Goal: Task Accomplishment & Management: Manage account settings

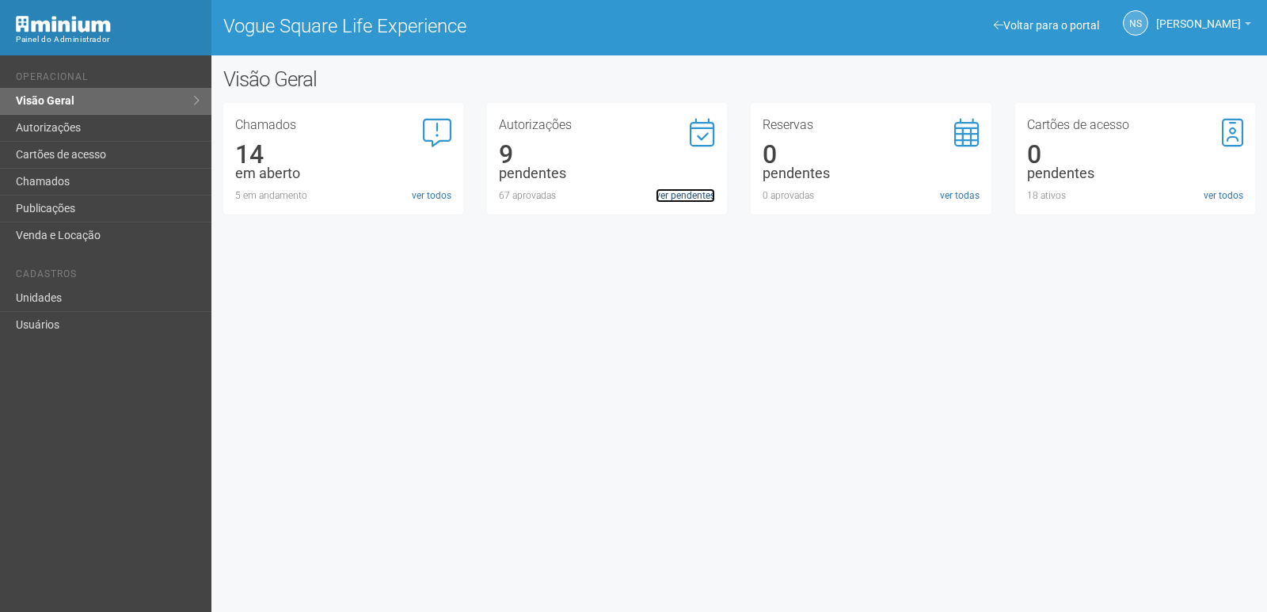
click at [683, 200] on link "ver pendentes" at bounding box center [685, 195] width 59 height 14
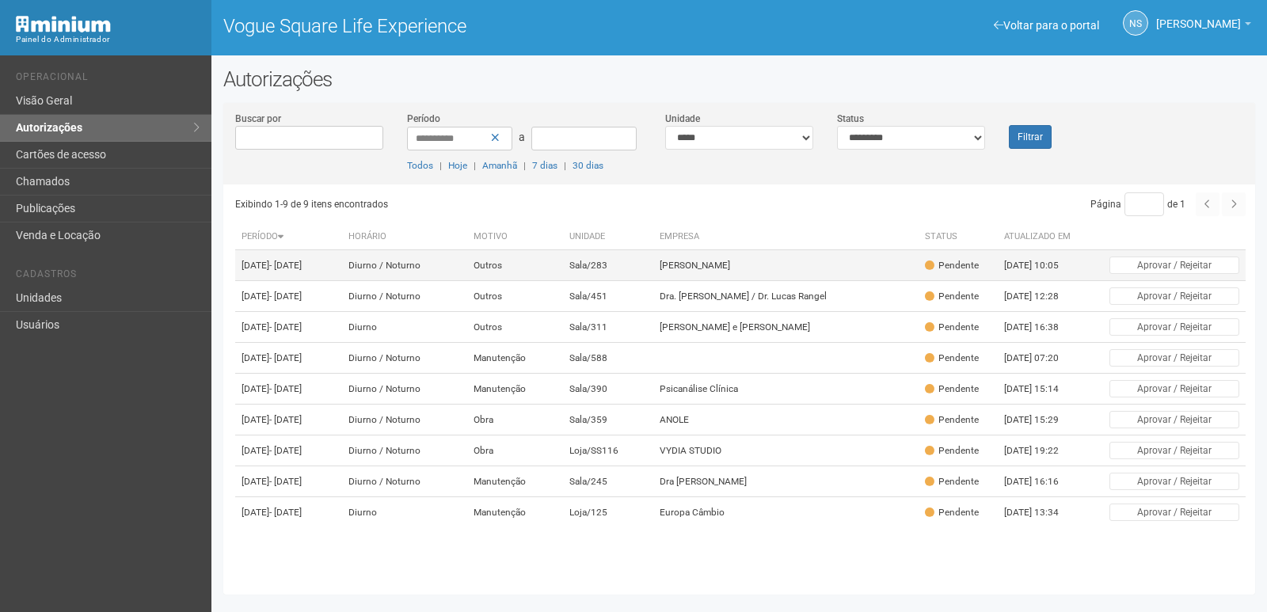
click at [869, 271] on td "Carol Lira" at bounding box center [785, 265] width 265 height 31
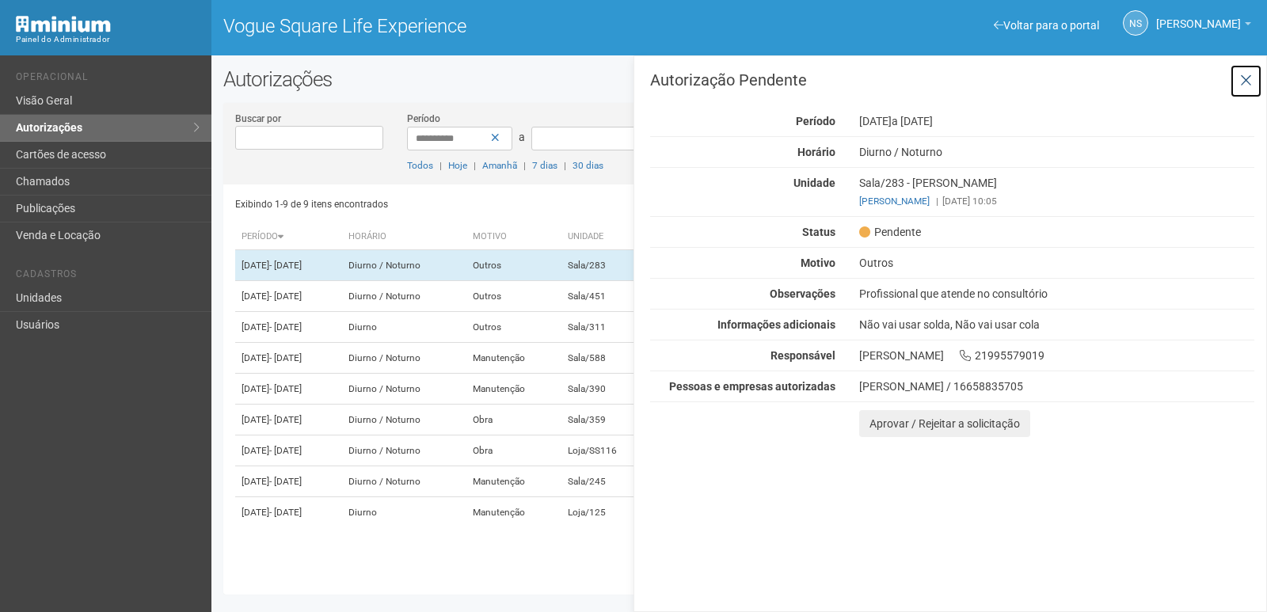
click at [1244, 78] on icon at bounding box center [1246, 81] width 12 height 16
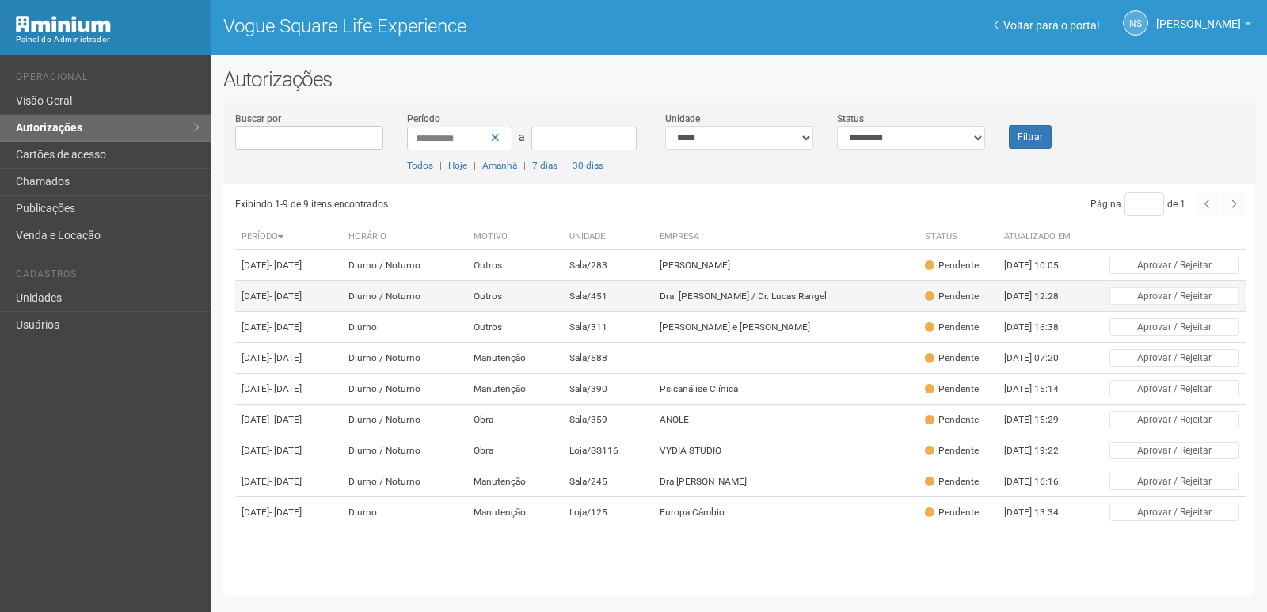
click at [769, 312] on td "Dra. Raphaela Paes / Dr. Lucas Rangel" at bounding box center [785, 296] width 265 height 31
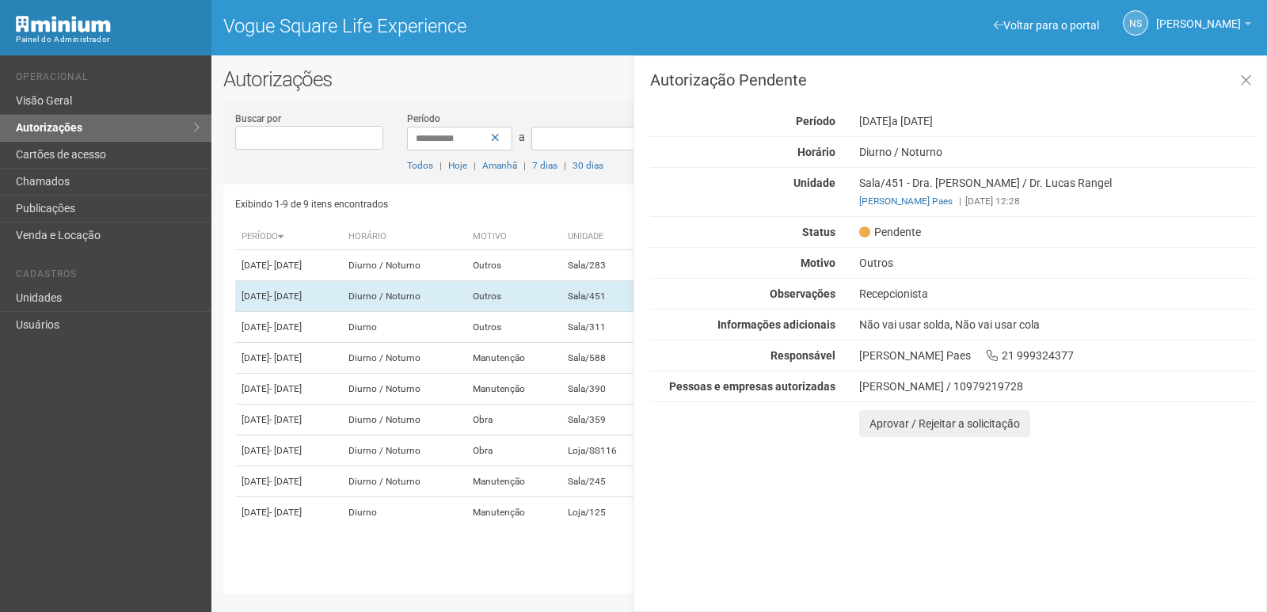
drag, startPoint x: 872, startPoint y: 291, endPoint x: 988, endPoint y: 284, distance: 115.9
click at [988, 284] on div "Autorização Pendente Período 02/09/2025 a 02/12/2025 Horário Diurno / Noturno U…" at bounding box center [952, 254] width 604 height 365
click at [962, 291] on div "Recepcionista" at bounding box center [1056, 294] width 419 height 14
drag, startPoint x: 858, startPoint y: 382, endPoint x: 896, endPoint y: 385, distance: 37.3
click at [896, 385] on div "Mônica Silva de Oliveira / 10979219728" at bounding box center [1056, 386] width 419 height 14
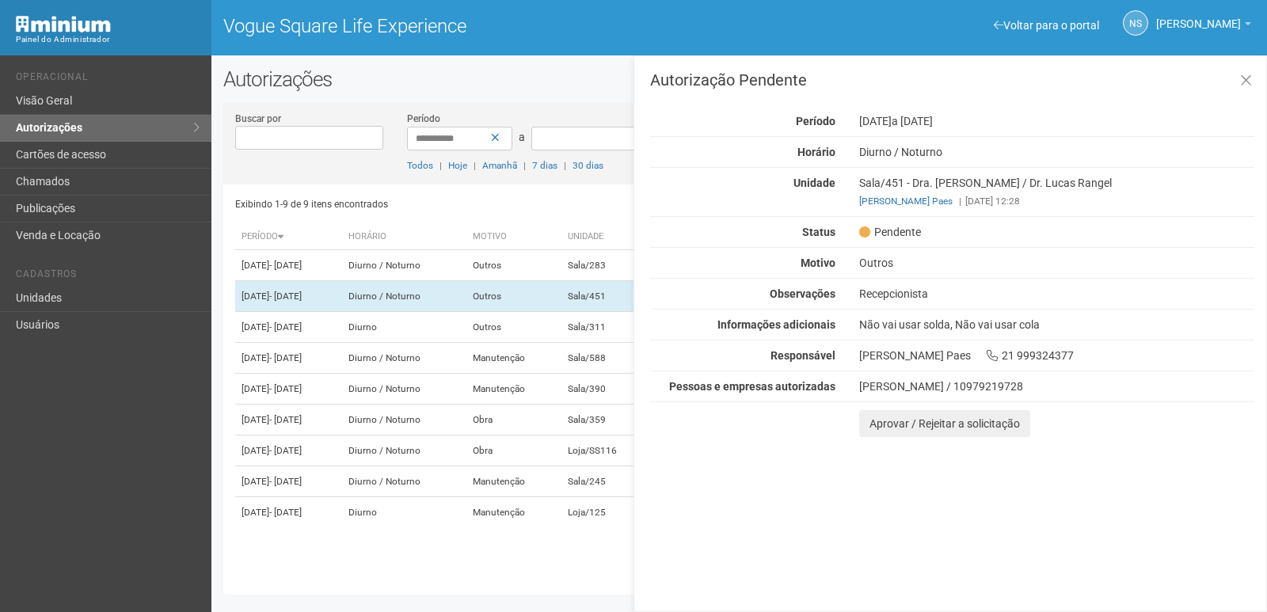
click at [818, 7] on div "NS Nicolle Silva Nicolle Silva nicolle.silva@voguesquare.com.br Meu perfil Alte…" at bounding box center [1003, 24] width 528 height 48
click at [560, 196] on div "Exibindo 1-9 de 9 itens encontrados" at bounding box center [485, 204] width 500 height 24
click at [620, 167] on div "Todos | Hoje | Amanhã | 7 dias | 30 dias" at bounding box center [524, 165] width 234 height 14
click at [607, 87] on h2 "Autorizações" at bounding box center [739, 79] width 1032 height 24
click at [1241, 82] on icon at bounding box center [1246, 81] width 12 height 16
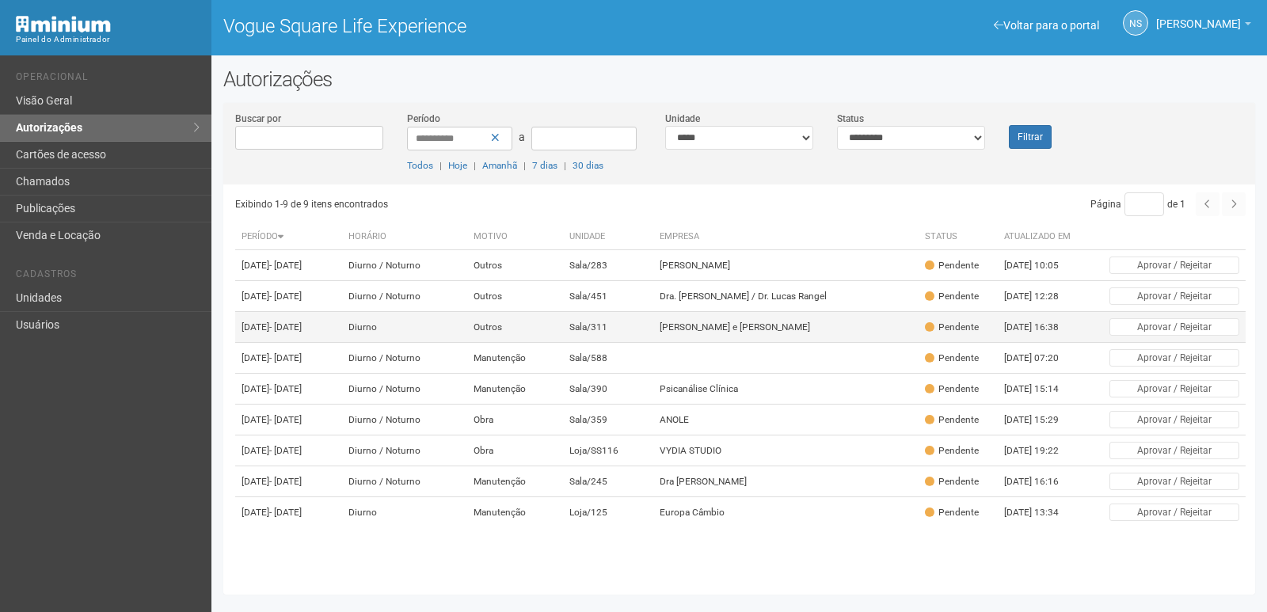
click at [740, 341] on td "Wallace e Thorco" at bounding box center [785, 327] width 265 height 31
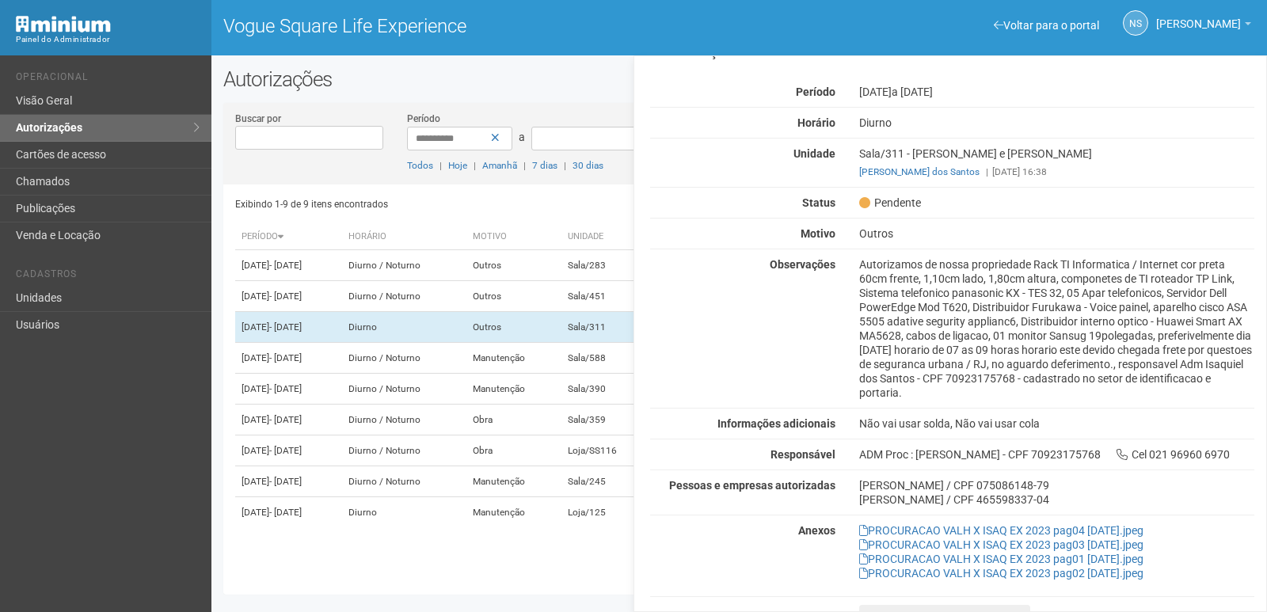
scroll to position [50, 0]
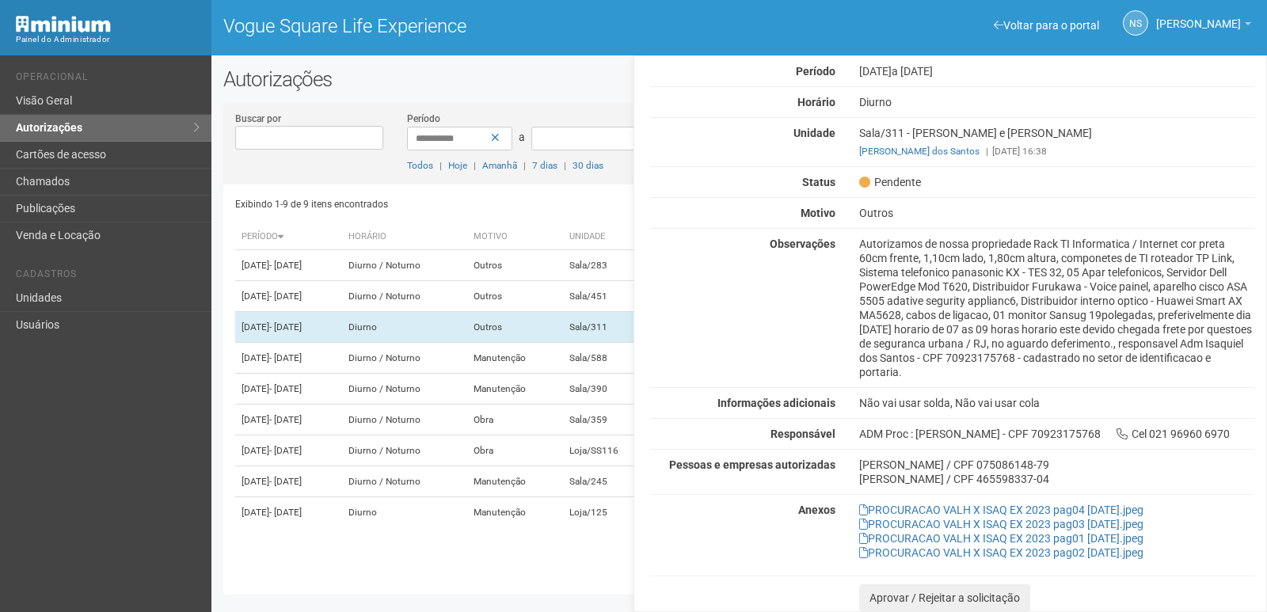
click at [531, 202] on div "Exibindo 1-9 de 9 itens encontrados" at bounding box center [485, 204] width 500 height 24
click at [589, 151] on div "**********" at bounding box center [524, 142] width 258 height 62
click at [600, 74] on h2 "Autorizações" at bounding box center [739, 79] width 1032 height 24
click at [1035, 24] on link "Voltar para o portal" at bounding box center [1046, 25] width 105 height 13
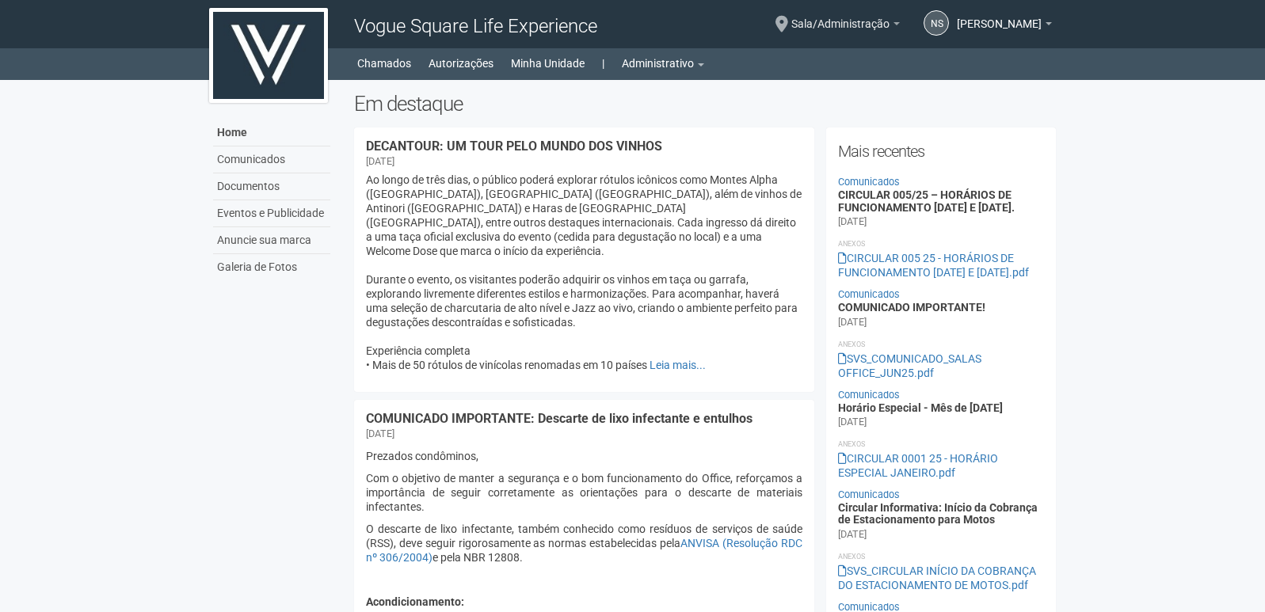
click at [876, 26] on span "Sala/Administração" at bounding box center [840, 16] width 98 height 28
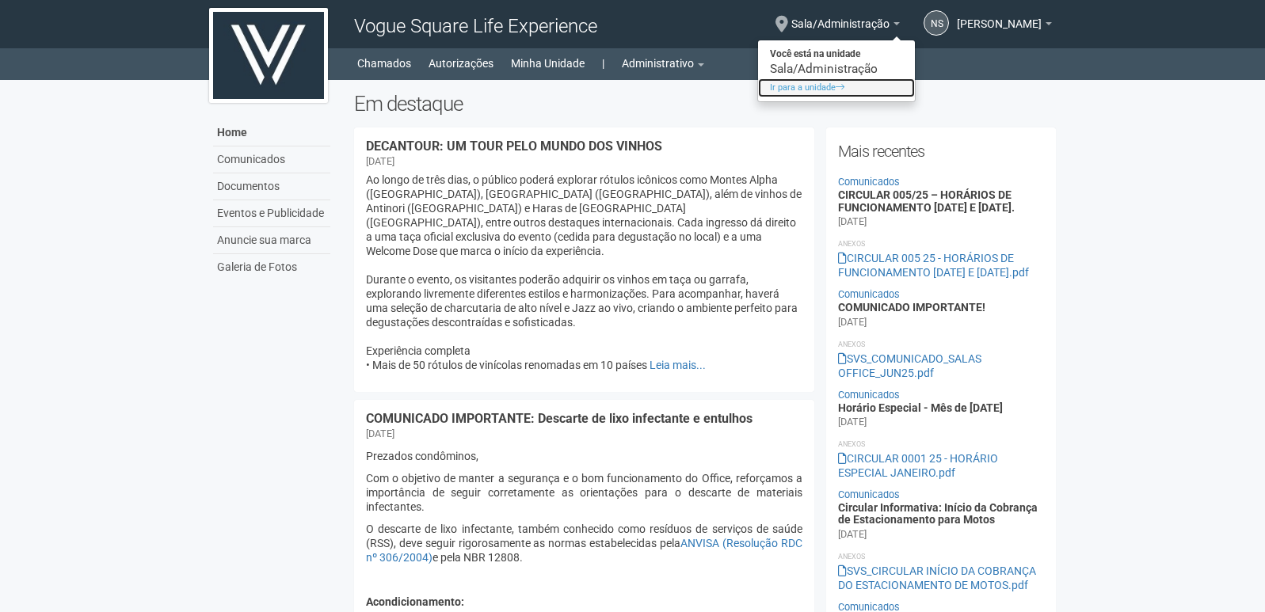
click at [830, 90] on link "Ir para a unidade" at bounding box center [836, 87] width 157 height 19
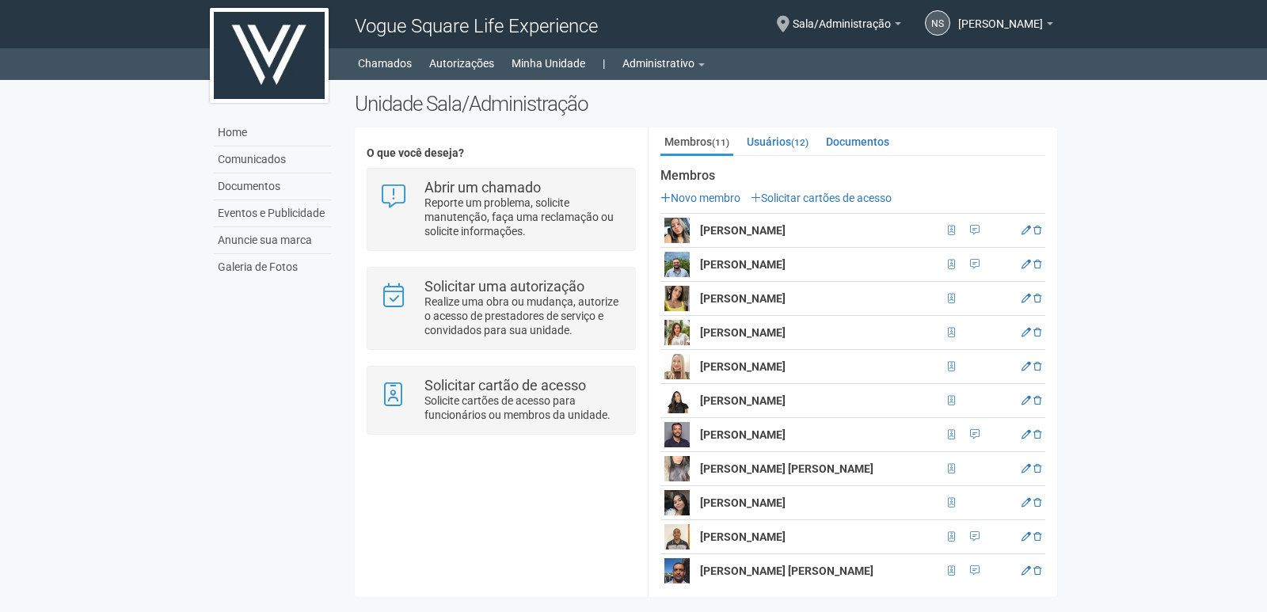
scroll to position [300, 0]
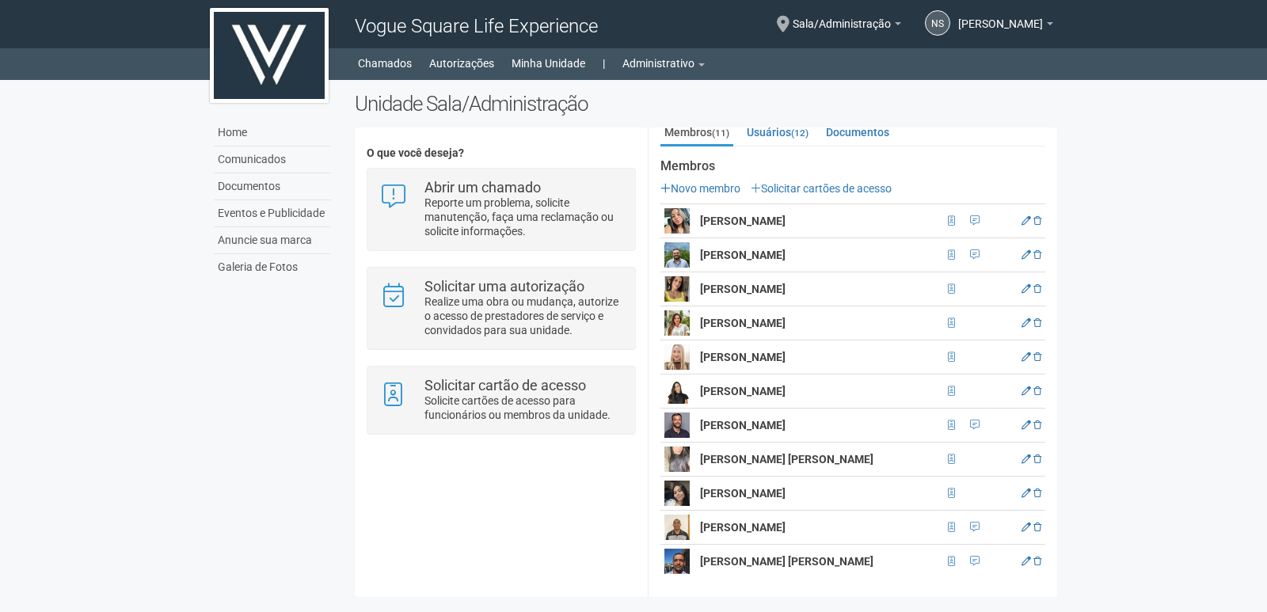
click at [674, 213] on img at bounding box center [676, 220] width 25 height 25
click at [1022, 220] on icon at bounding box center [1027, 221] width 10 height 10
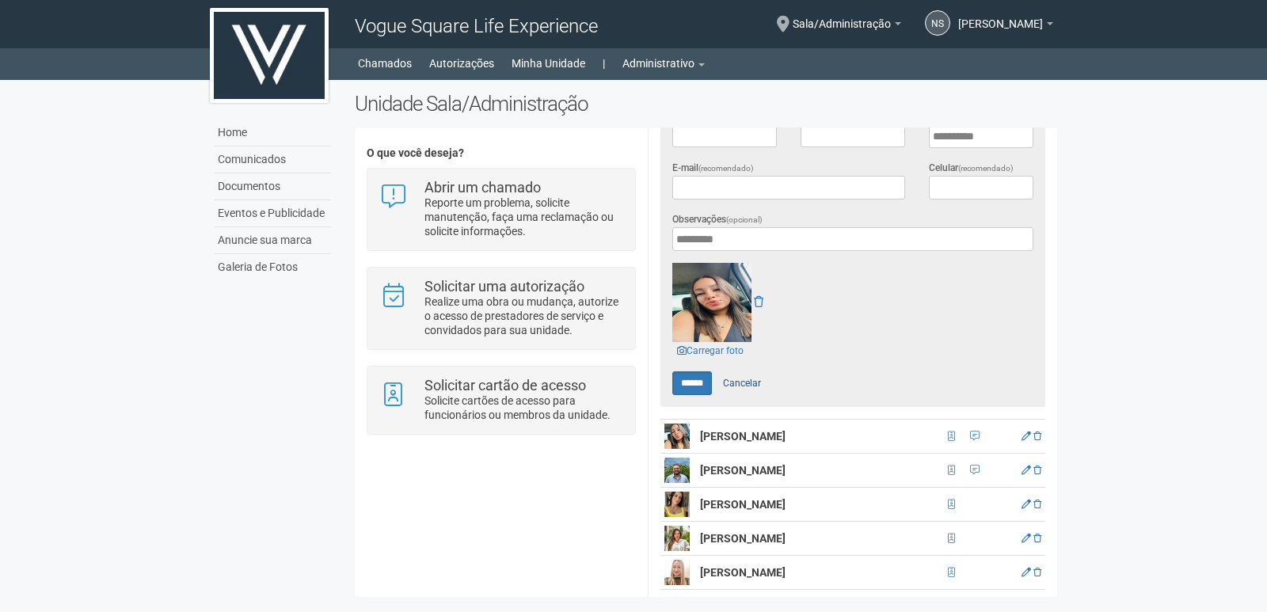
scroll to position [459, 0]
click at [716, 306] on img at bounding box center [711, 301] width 79 height 79
click at [711, 343] on link "Carregar foto" at bounding box center [710, 349] width 76 height 17
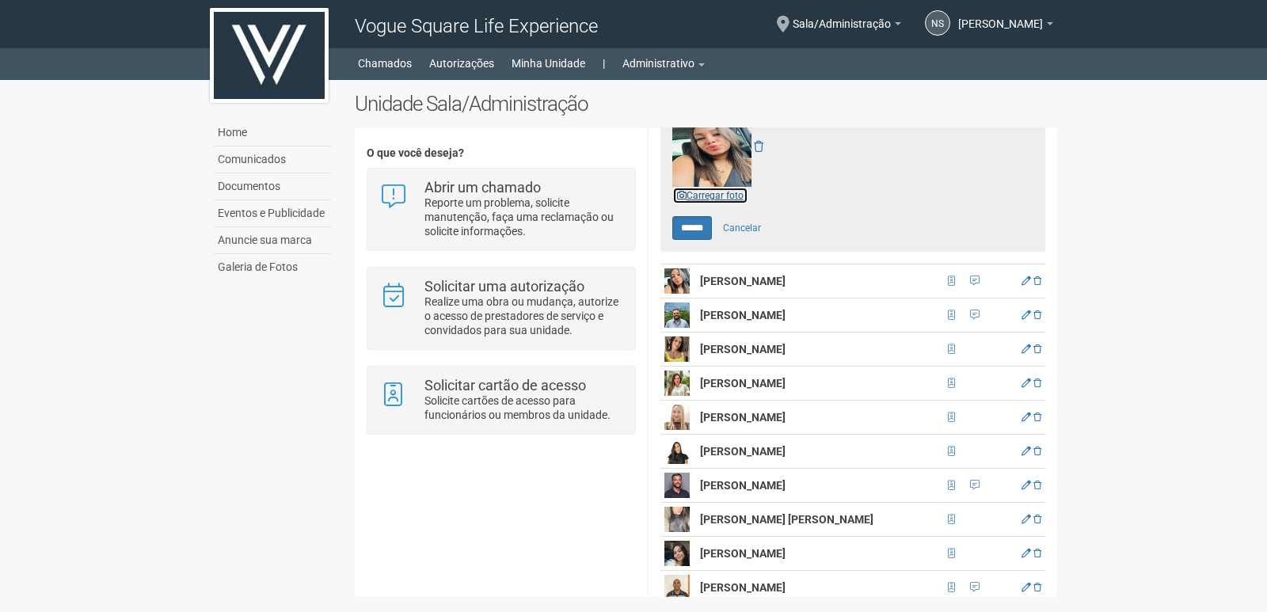
scroll to position [670, 0]
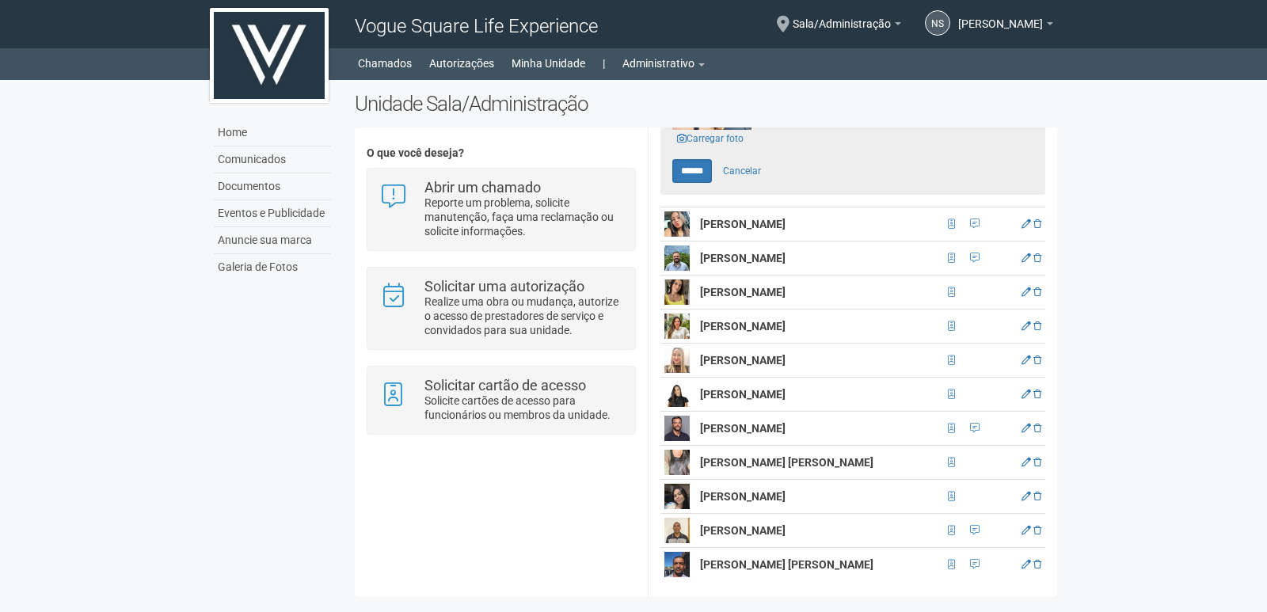
click at [677, 315] on img at bounding box center [676, 326] width 25 height 25
click at [948, 322] on span at bounding box center [951, 327] width 7 height 10
click at [1022, 322] on icon at bounding box center [1027, 327] width 10 height 10
click at [1024, 492] on icon at bounding box center [1027, 497] width 10 height 10
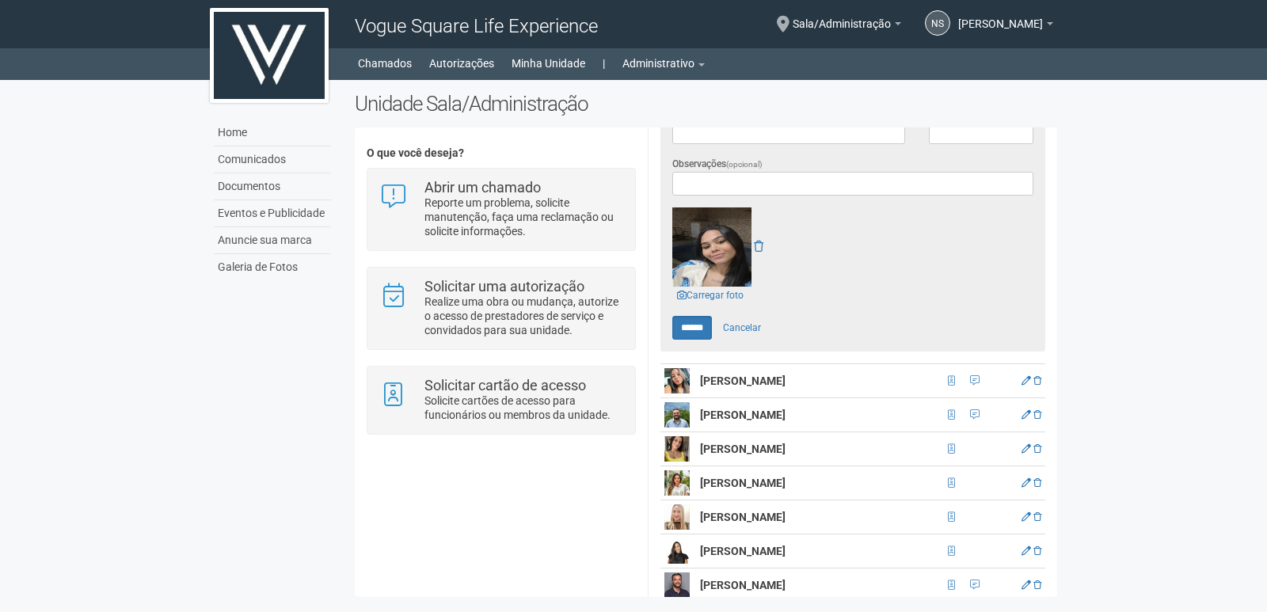
scroll to position [574, 0]
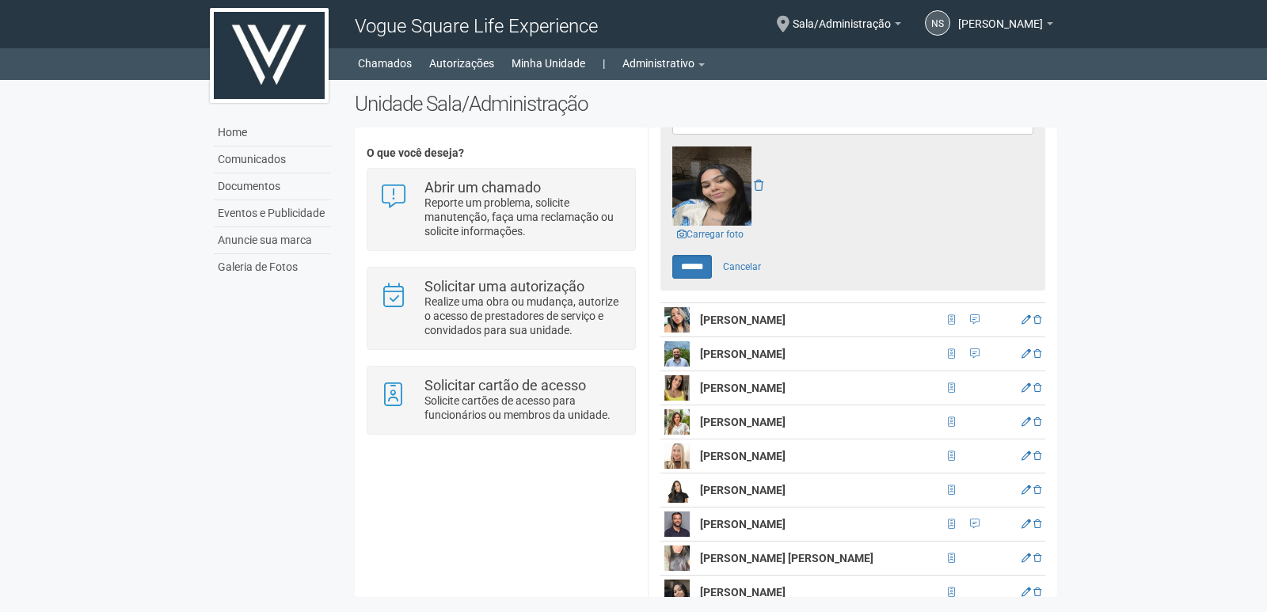
click at [1051, 207] on div "**********" at bounding box center [853, 265] width 409 height 839
click at [891, 25] on span "Sala/Administração" at bounding box center [842, 16] width 98 height 28
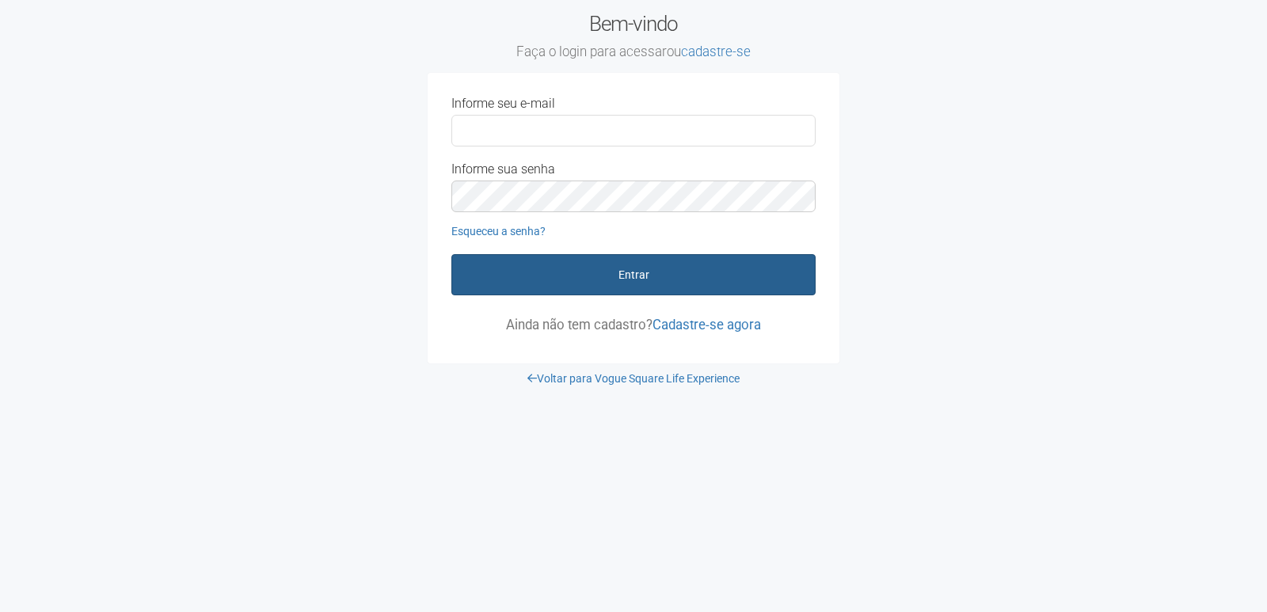
type input "**********"
click at [631, 268] on button "Entrar" at bounding box center [633, 274] width 364 height 41
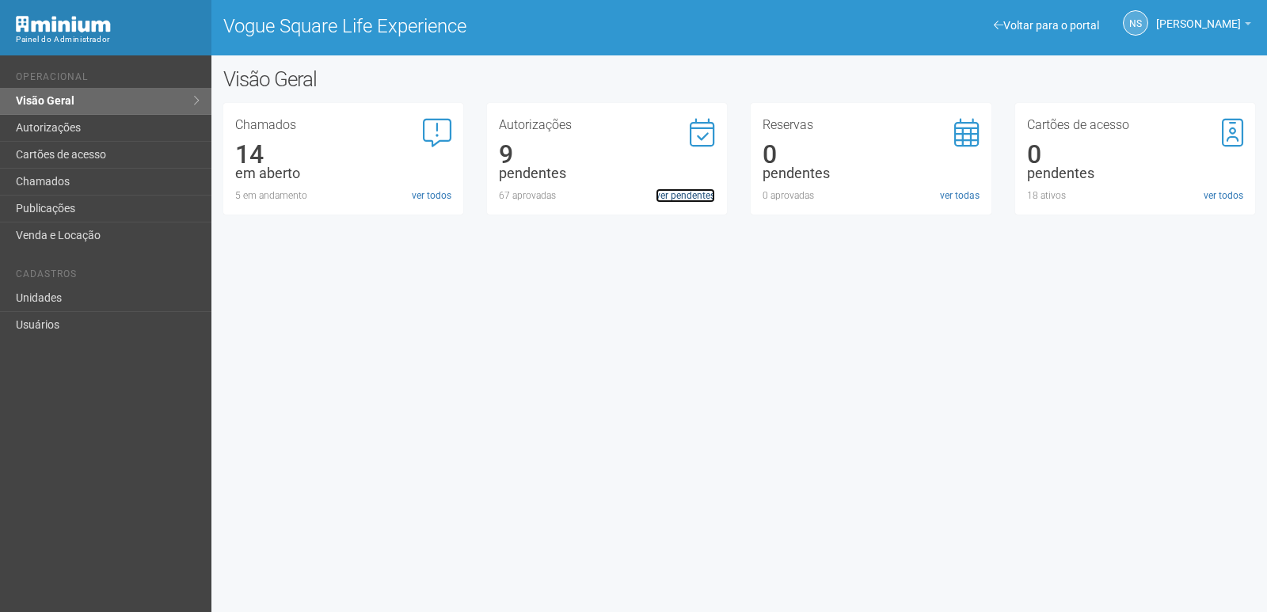
click at [692, 192] on link "ver pendentes" at bounding box center [685, 195] width 59 height 14
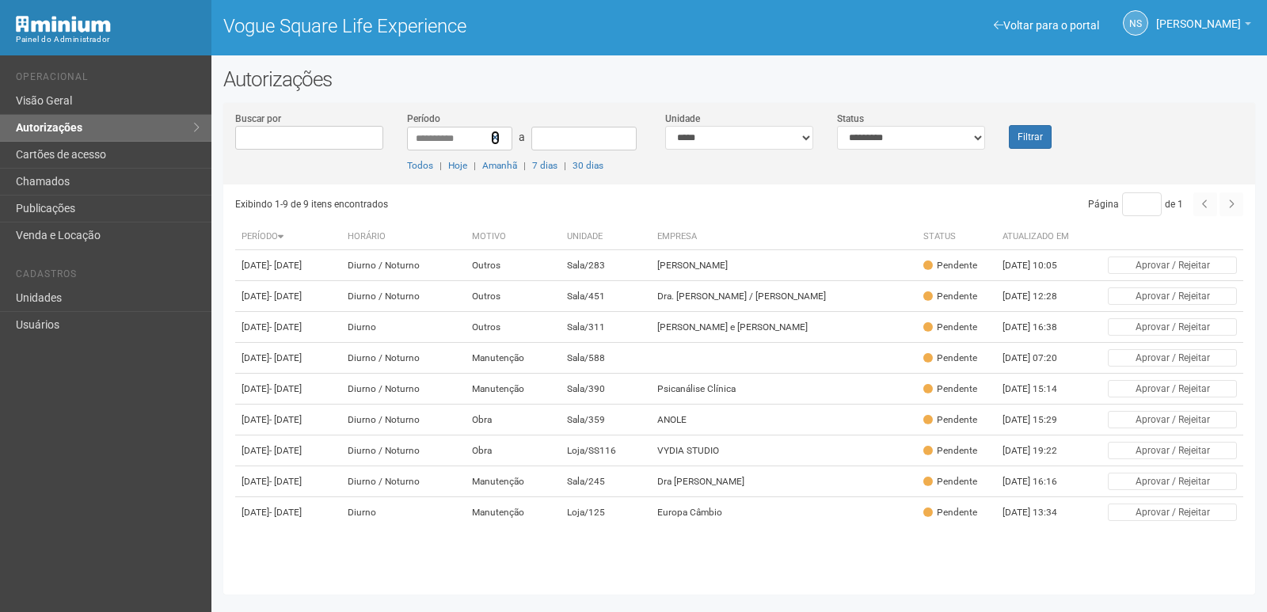
click at [495, 140] on icon at bounding box center [495, 137] width 9 height 11
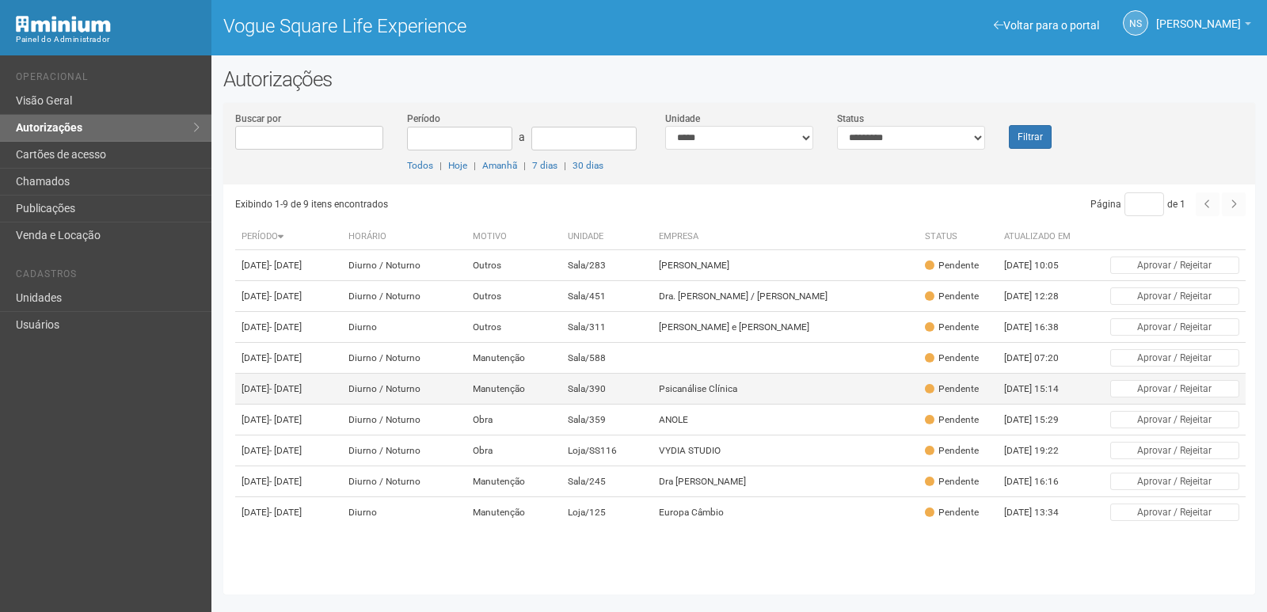
click at [731, 380] on td "Psicanálise Clínica" at bounding box center [786, 389] width 266 height 31
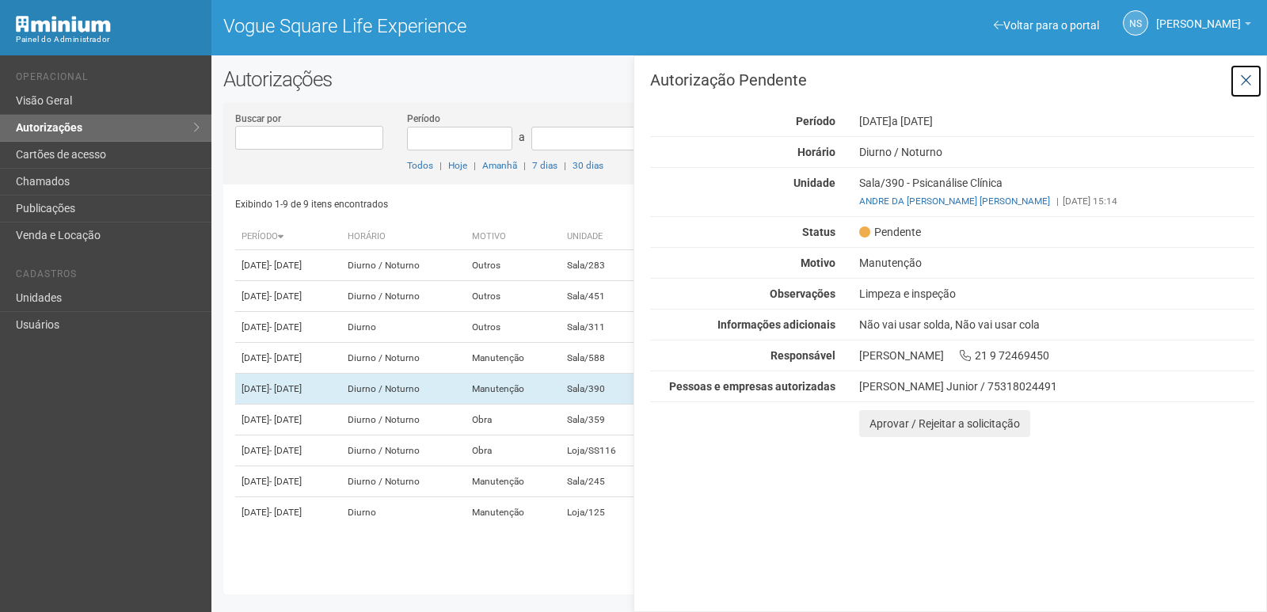
click at [1243, 73] on icon at bounding box center [1246, 81] width 12 height 16
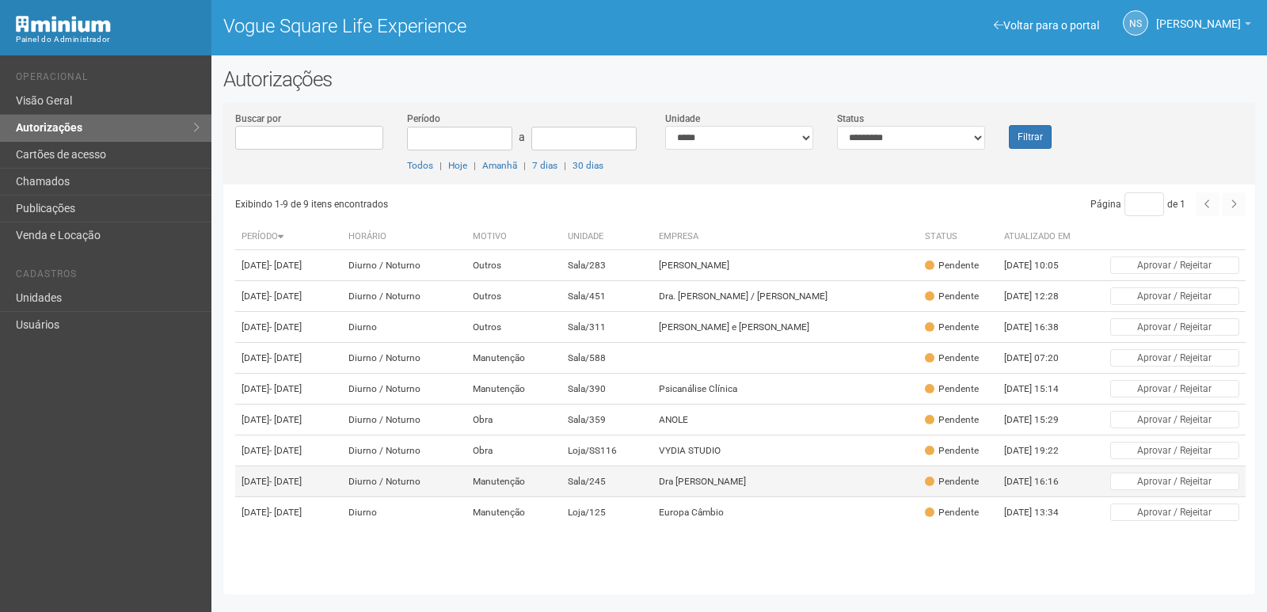
click at [750, 497] on td "Dra [PERSON_NAME]" at bounding box center [786, 481] width 266 height 31
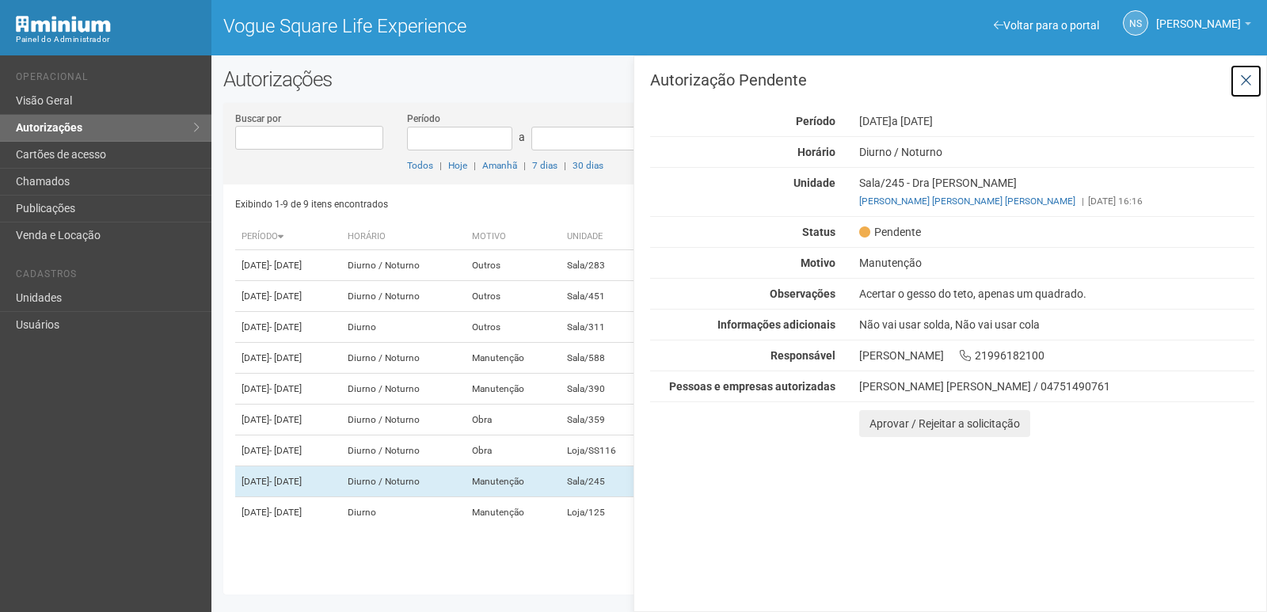
click at [1242, 74] on icon at bounding box center [1246, 81] width 12 height 16
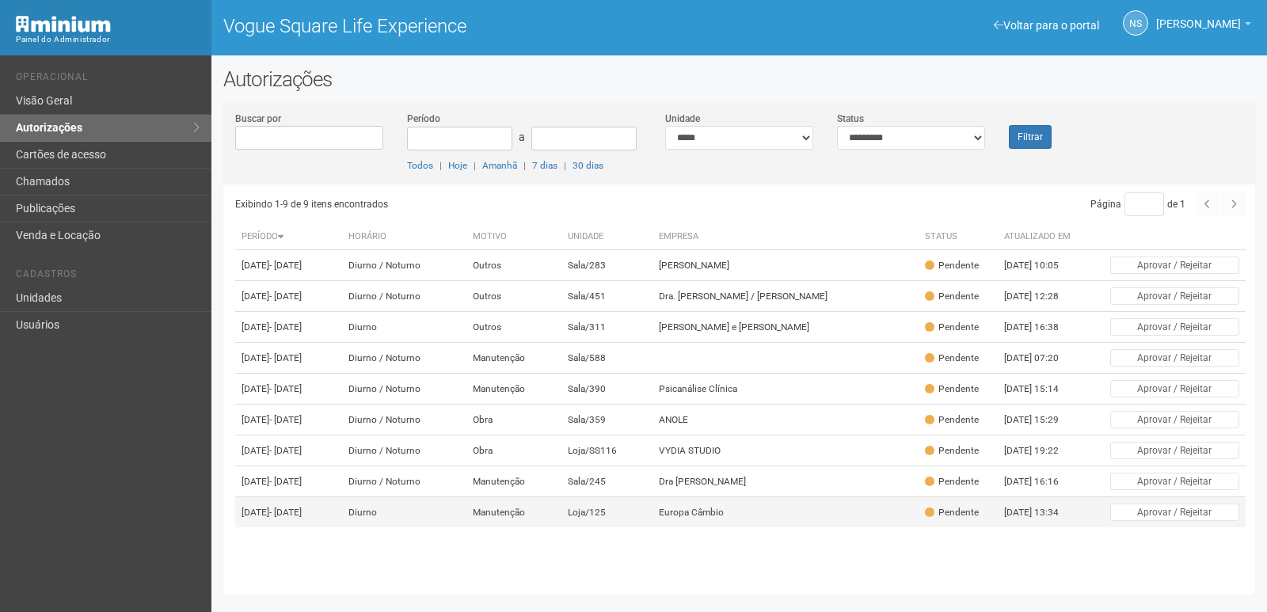
click at [767, 528] on td "Europa Câmbio" at bounding box center [786, 512] width 266 height 31
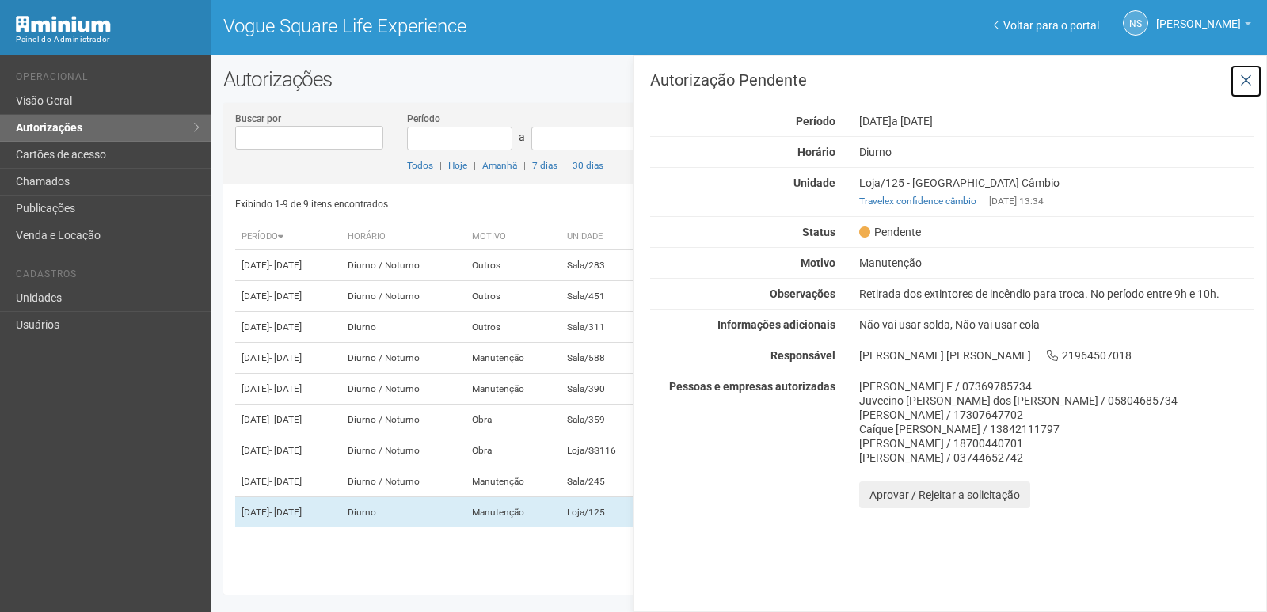
click at [1244, 82] on icon at bounding box center [1246, 81] width 12 height 16
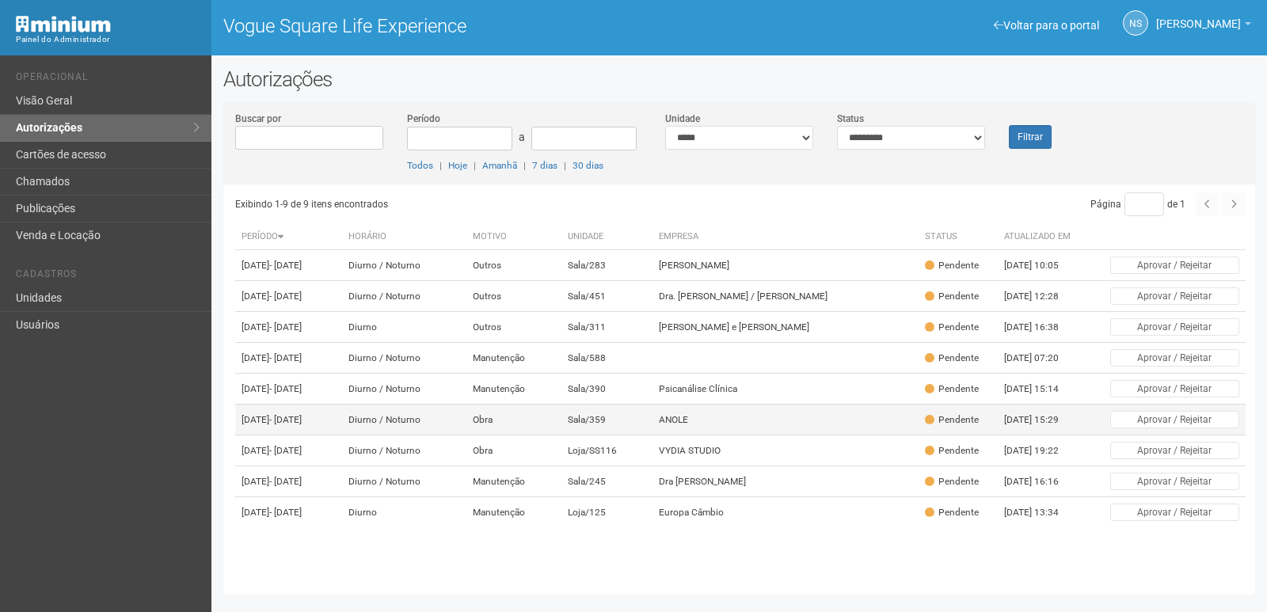
click at [761, 428] on td "ANOLE" at bounding box center [786, 420] width 266 height 31
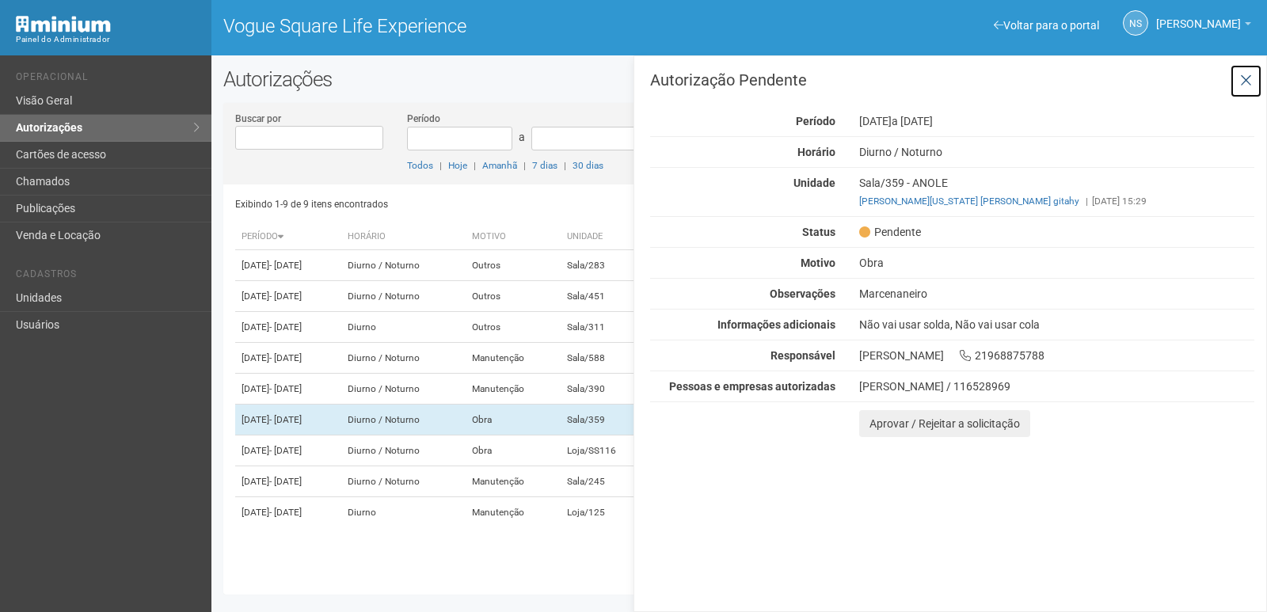
click at [1243, 86] on icon at bounding box center [1246, 81] width 12 height 16
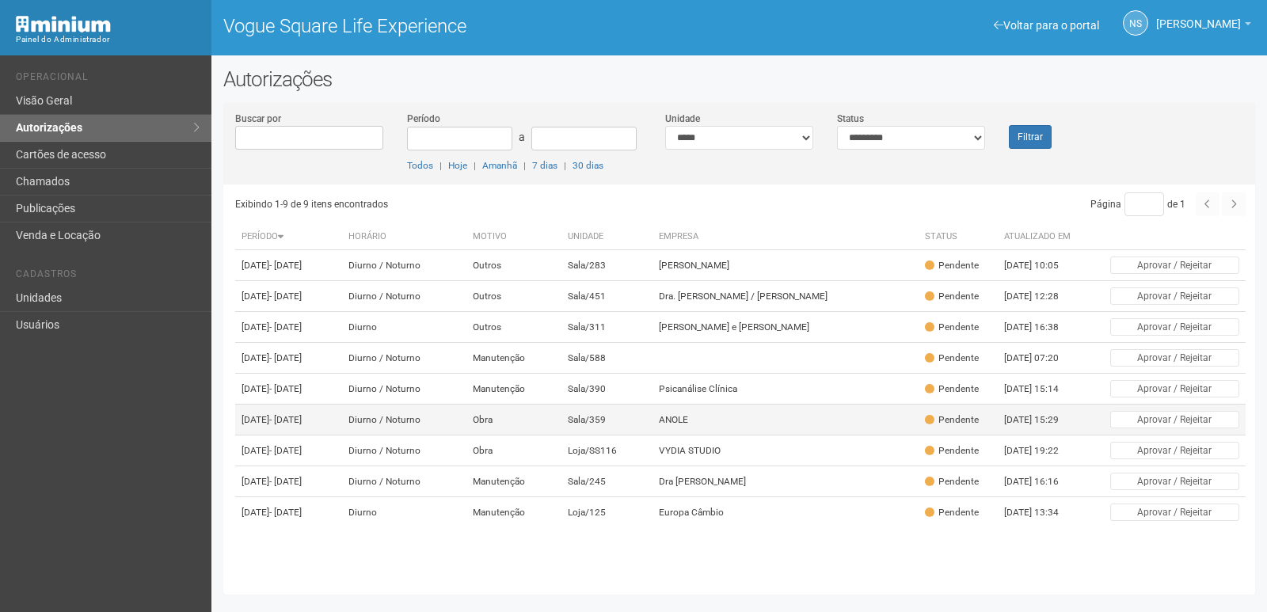
click at [733, 423] on td "ANOLE" at bounding box center [786, 420] width 266 height 31
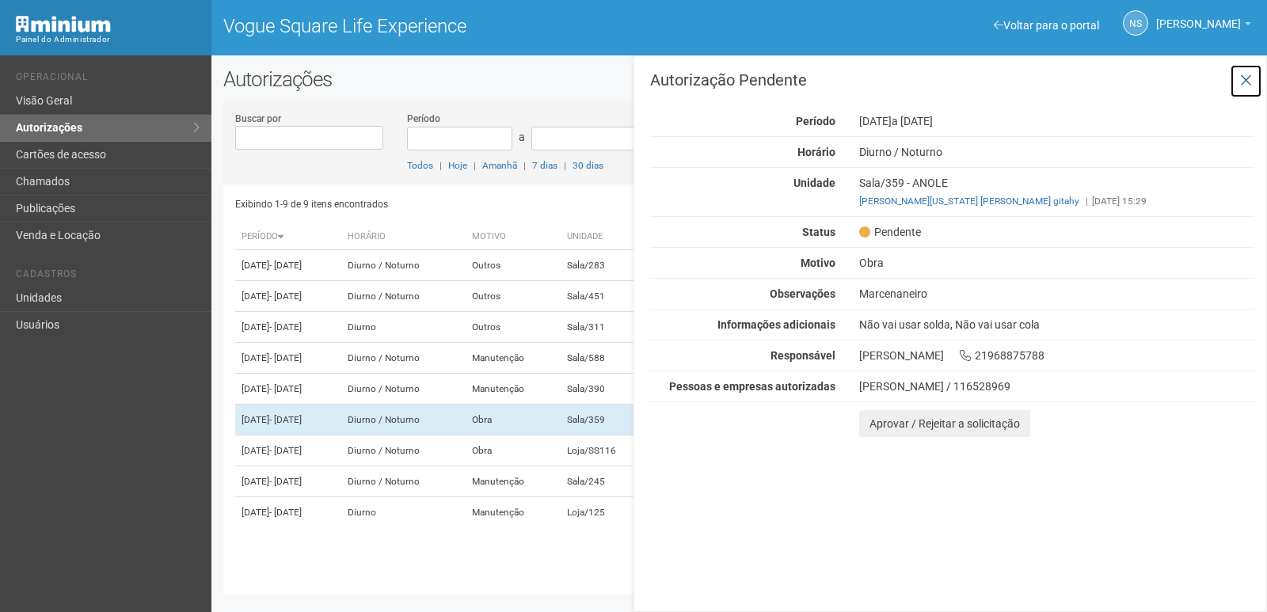
drag, startPoint x: 1244, startPoint y: 90, endPoint x: 1113, endPoint y: 234, distance: 195.1
click at [1243, 93] on button at bounding box center [1246, 81] width 32 height 34
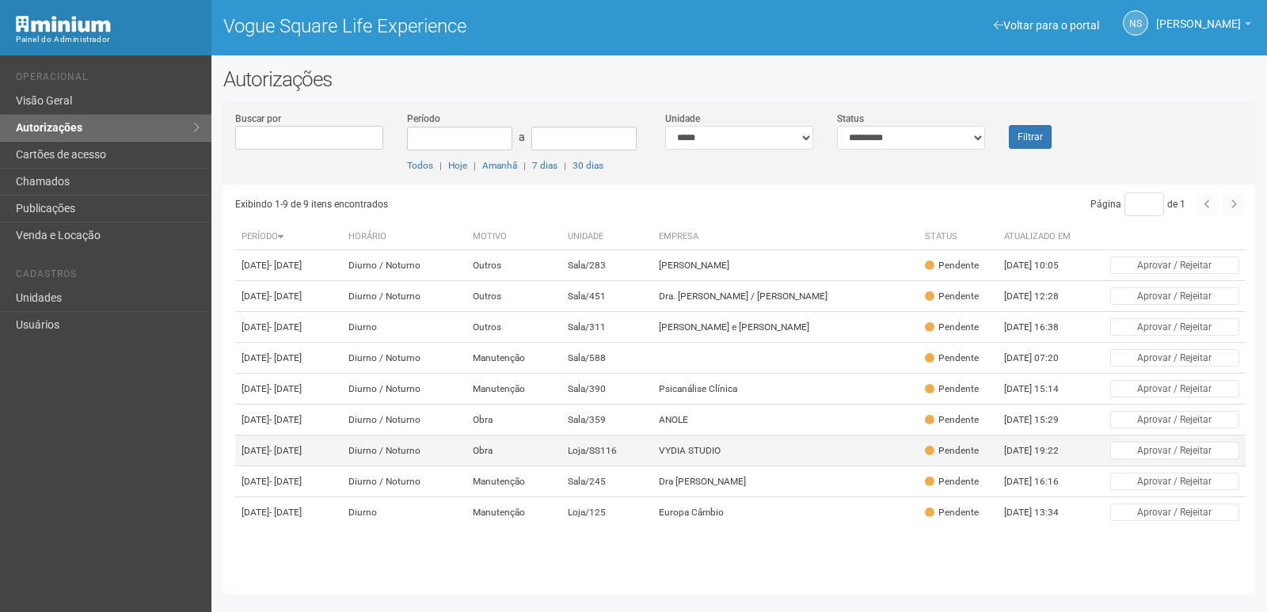
click at [763, 466] on td "VYDIA STUDIO" at bounding box center [786, 451] width 266 height 31
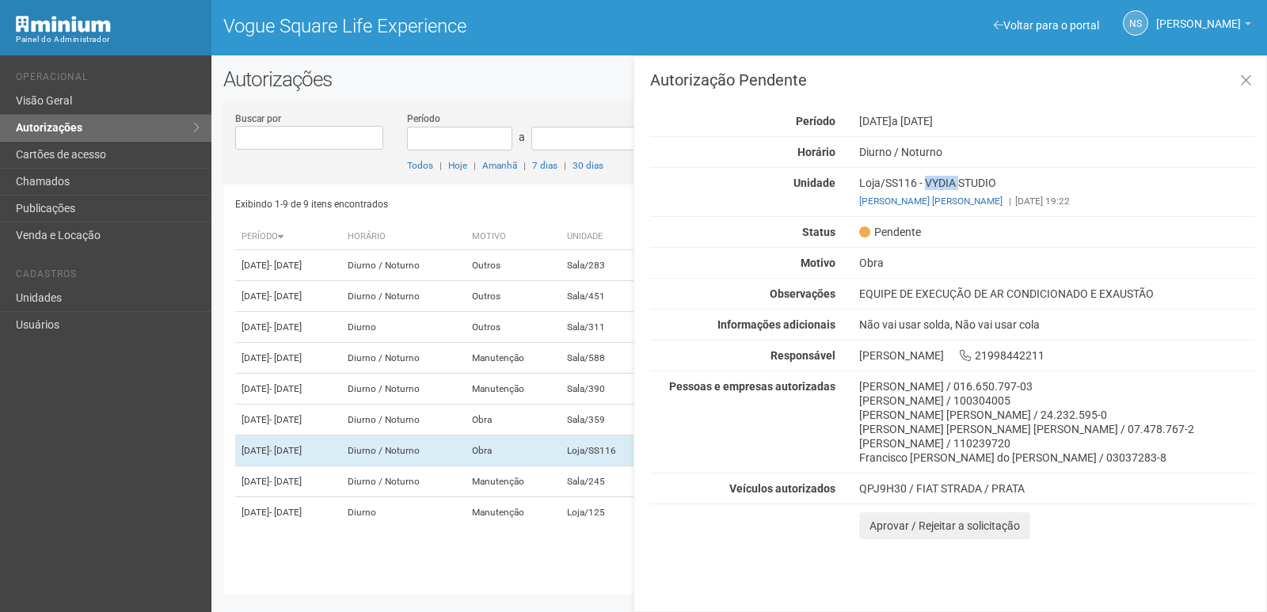
drag, startPoint x: 916, startPoint y: 183, endPoint x: 881, endPoint y: 172, distance: 37.3
click at [881, 172] on div "Autorização Pendente Período 05/09/2025 a 15/11/2025 Horário Diurno / Noturno U…" at bounding box center [952, 305] width 604 height 467
click at [1029, 179] on div "Loja/SS116 - VYDIA STUDIO andre silva de castro | 04/09/2025 19:22" at bounding box center [1056, 192] width 419 height 32
click at [1250, 71] on button at bounding box center [1246, 81] width 32 height 34
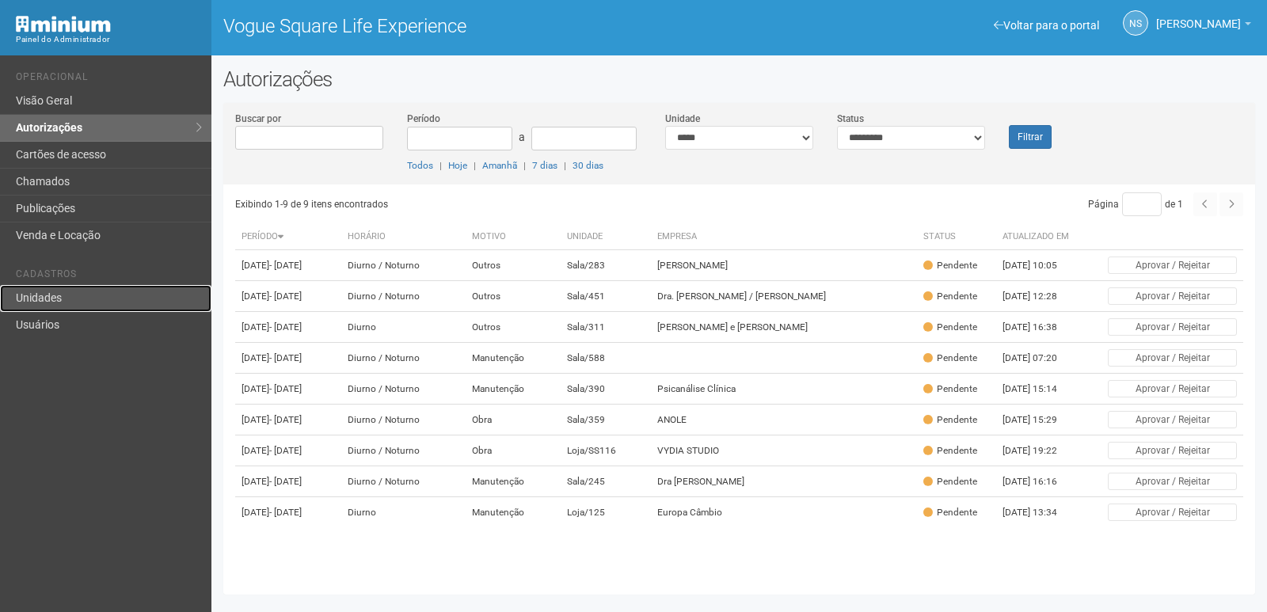
click at [91, 305] on link "Unidades" at bounding box center [105, 298] width 211 height 27
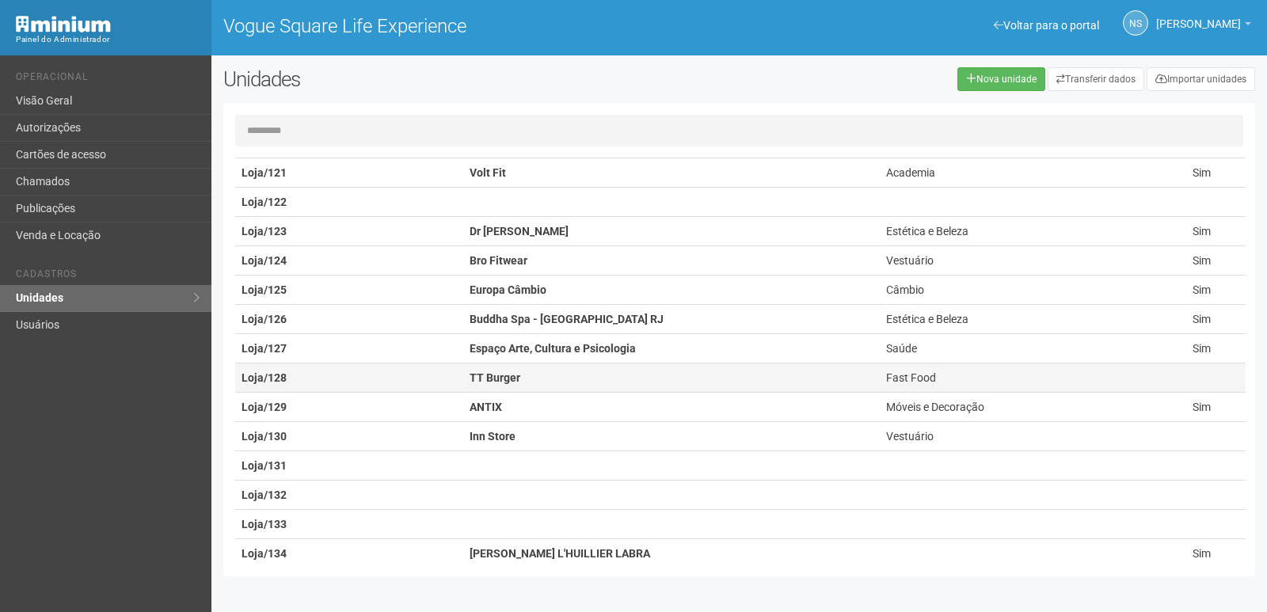
scroll to position [634, 0]
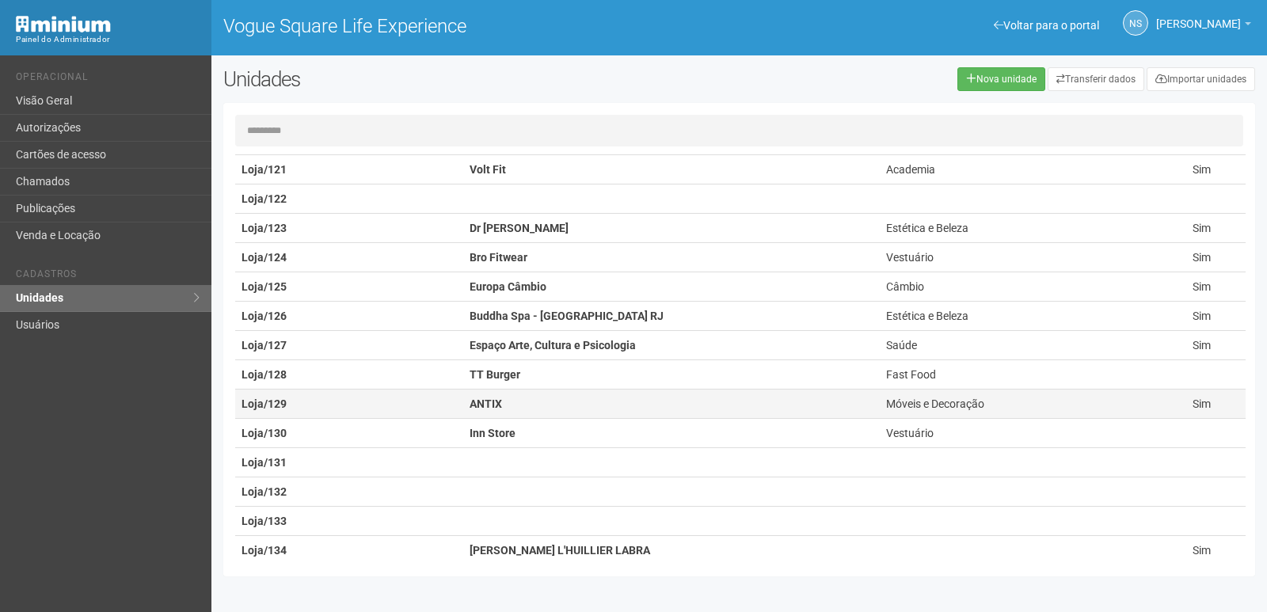
drag, startPoint x: 911, startPoint y: 90, endPoint x: 925, endPoint y: 417, distance: 327.3
click at [909, 89] on div "Nova unidade Transferir dados Importar unidades" at bounding box center [959, 79] width 616 height 24
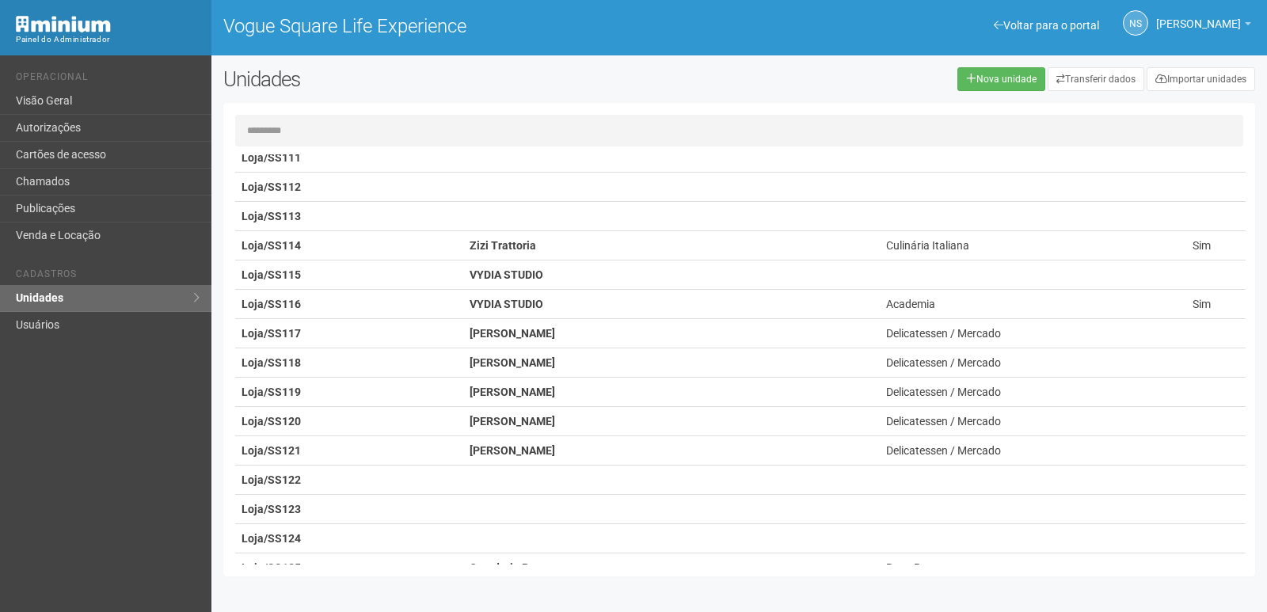
scroll to position [2376, 0]
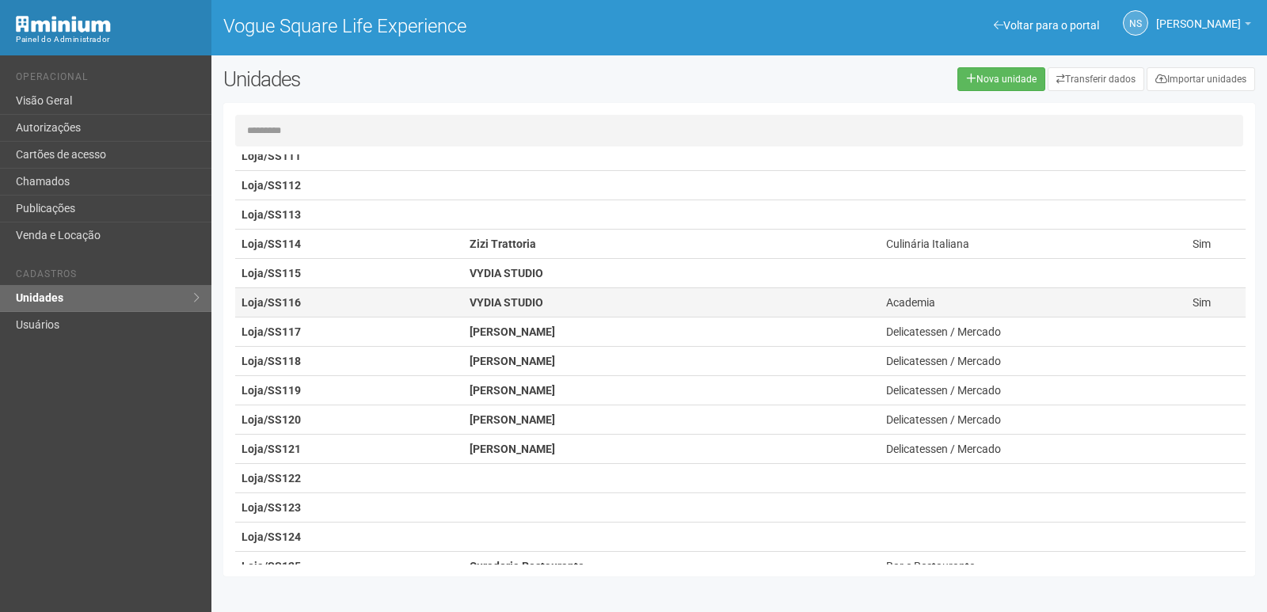
click at [646, 303] on td "VYDIA STUDIO" at bounding box center [671, 302] width 417 height 29
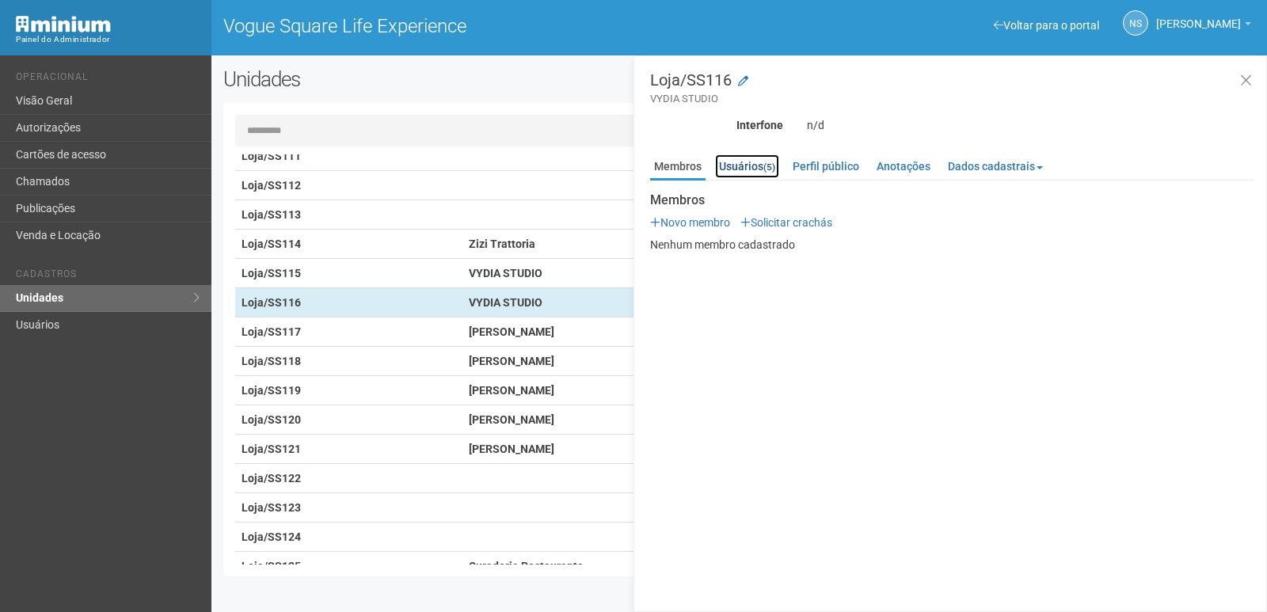
click at [756, 159] on link "Usuários (5)" at bounding box center [747, 166] width 64 height 24
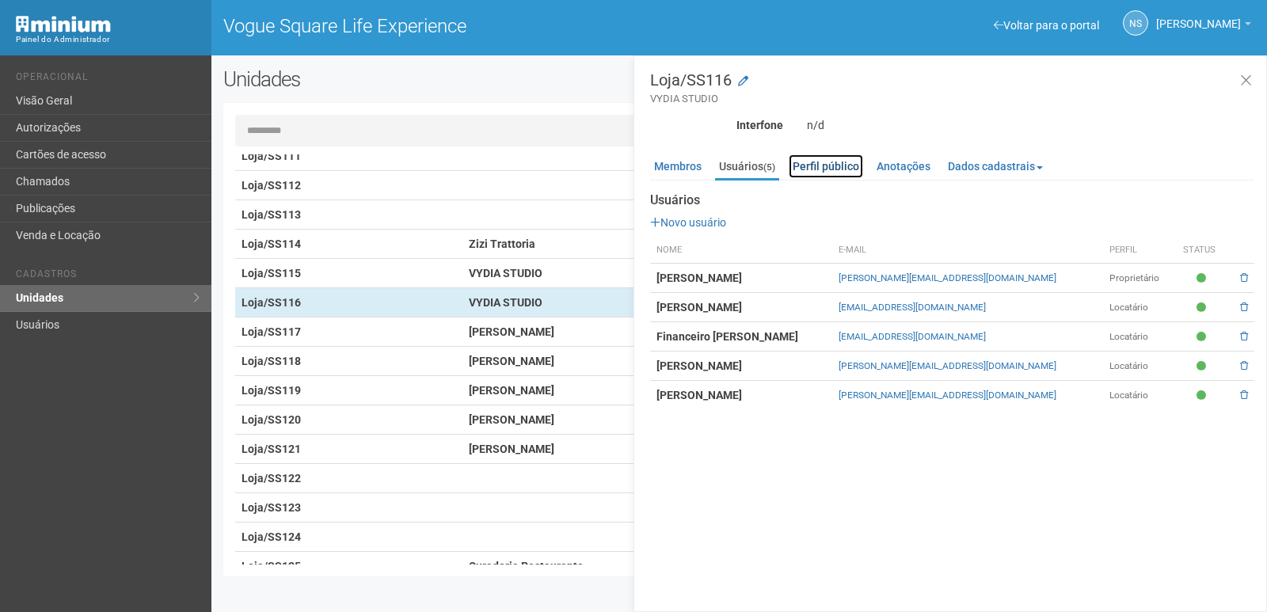
click at [853, 166] on link "Perfil público" at bounding box center [826, 166] width 74 height 24
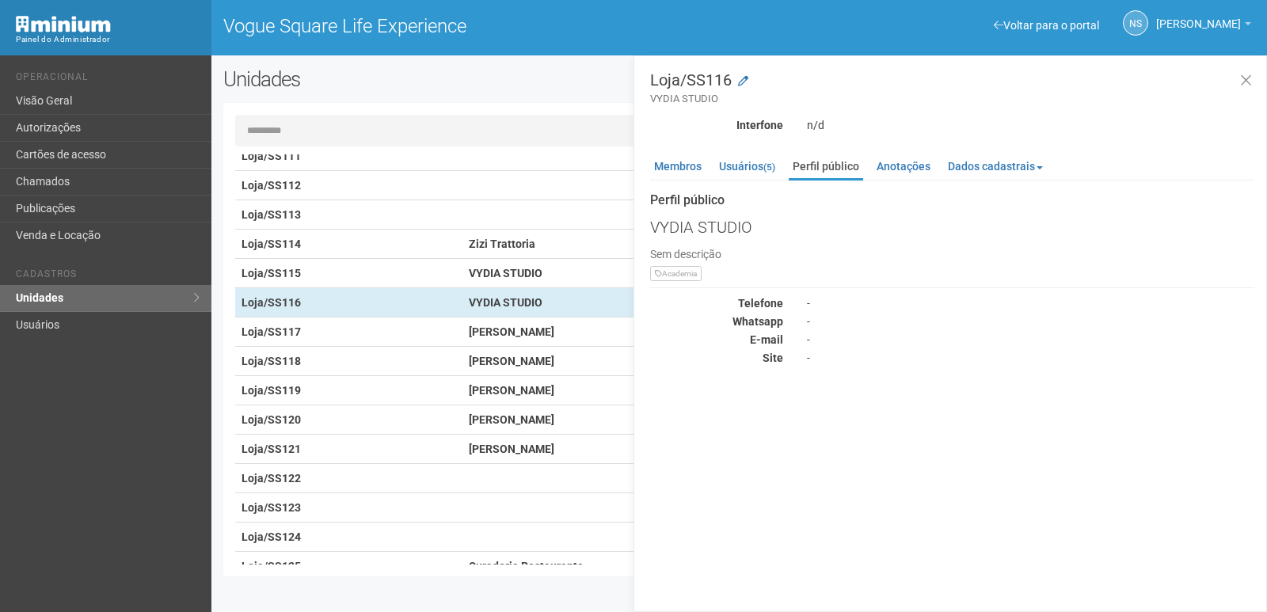
click at [580, 76] on h2 "Unidades" at bounding box center [431, 79] width 417 height 24
click at [1248, 82] on icon at bounding box center [1246, 81] width 12 height 16
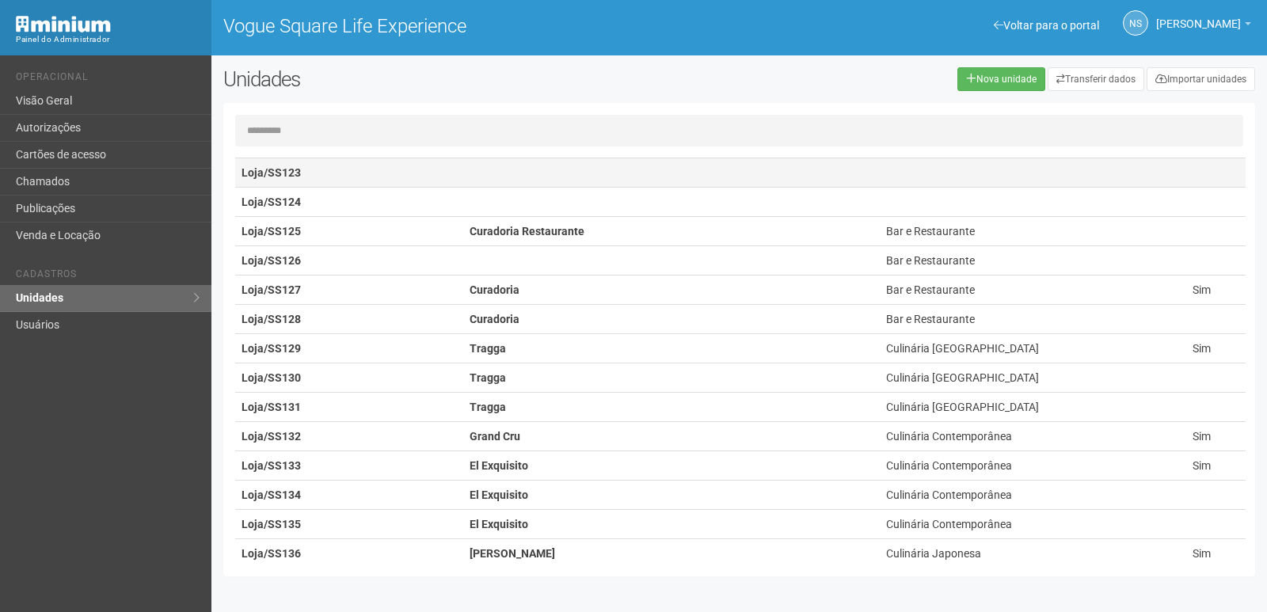
scroll to position [2772, 0]
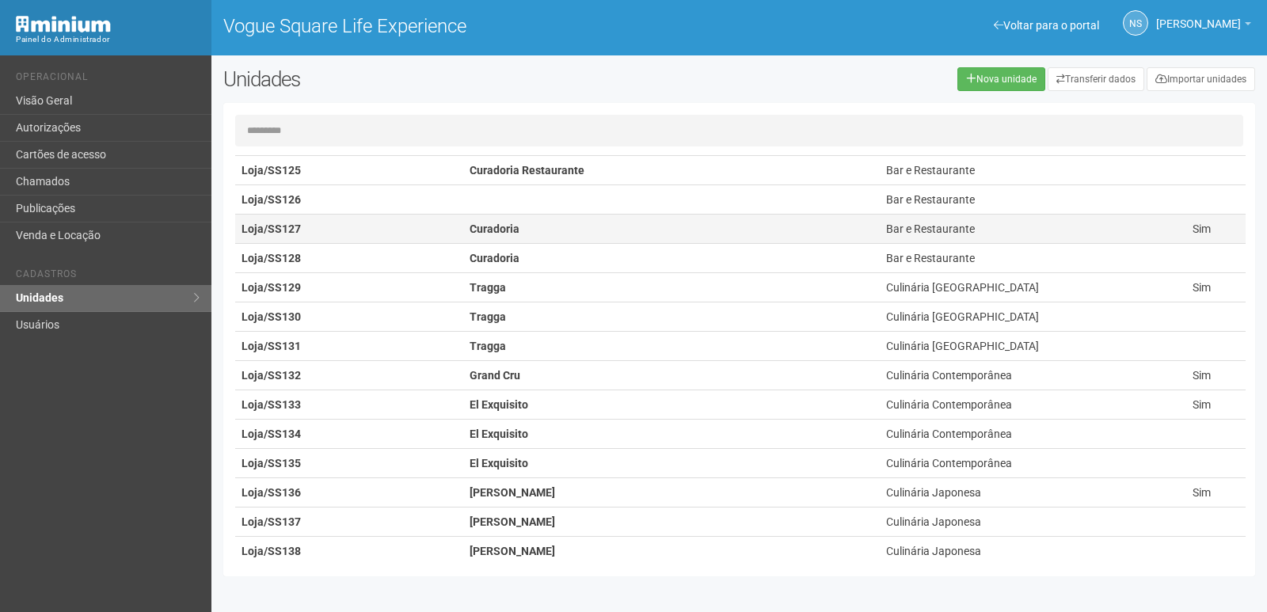
click at [470, 238] on td "Curadoria" at bounding box center [671, 229] width 417 height 29
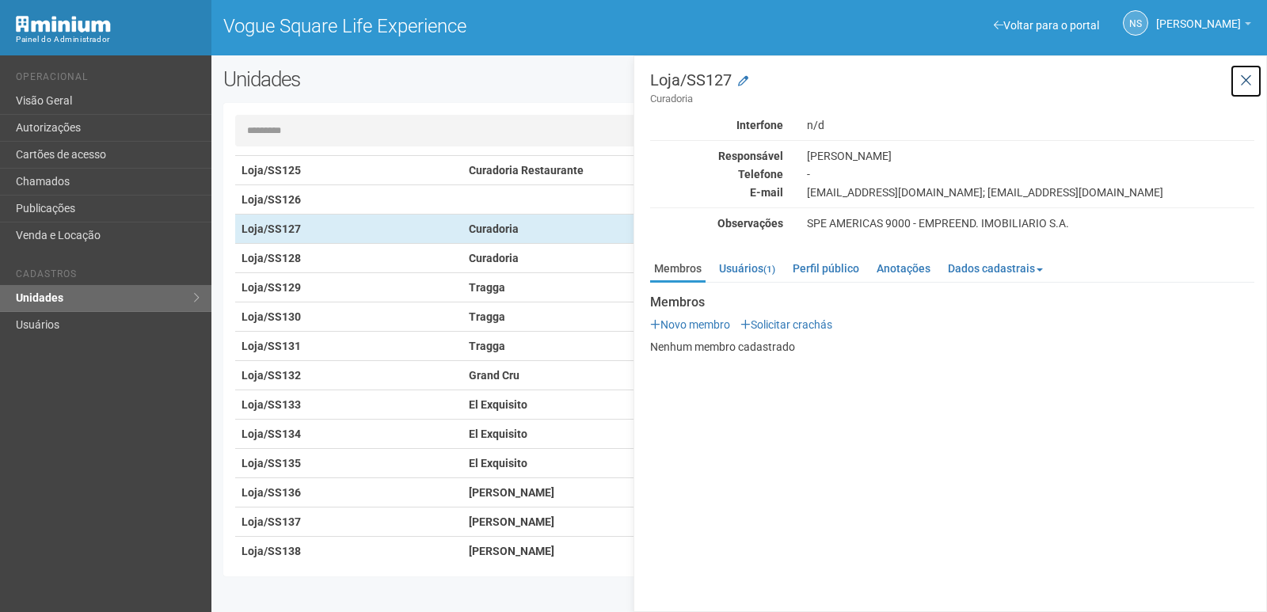
click at [1258, 86] on button at bounding box center [1246, 81] width 32 height 34
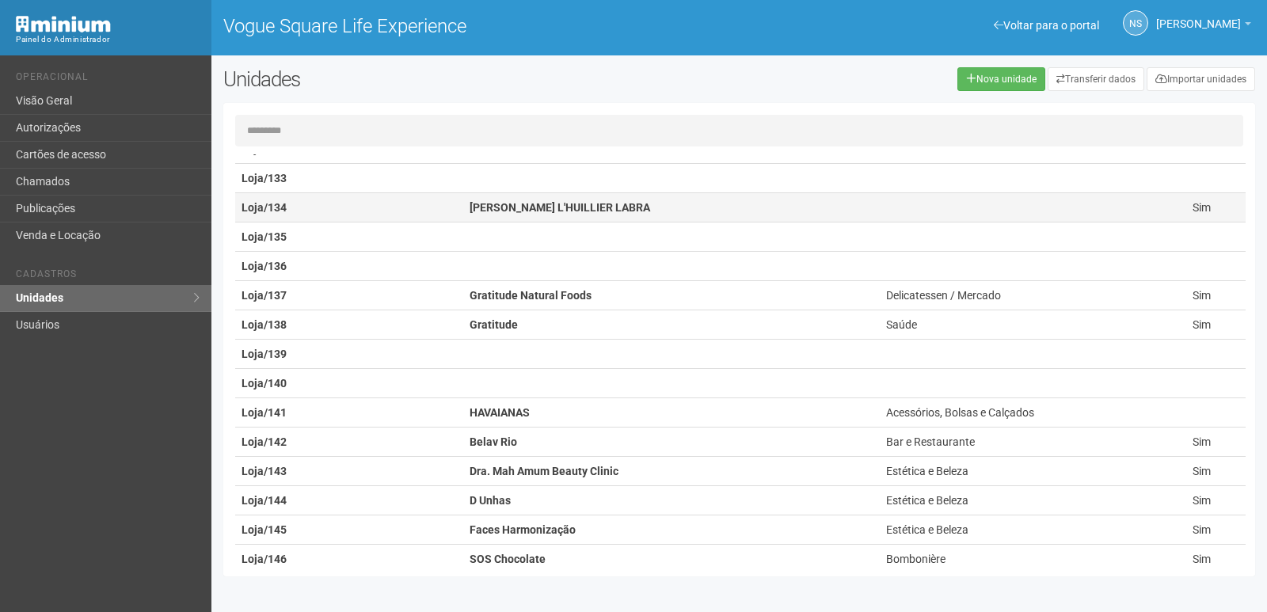
scroll to position [950, 0]
